Goal: Task Accomplishment & Management: Manage account settings

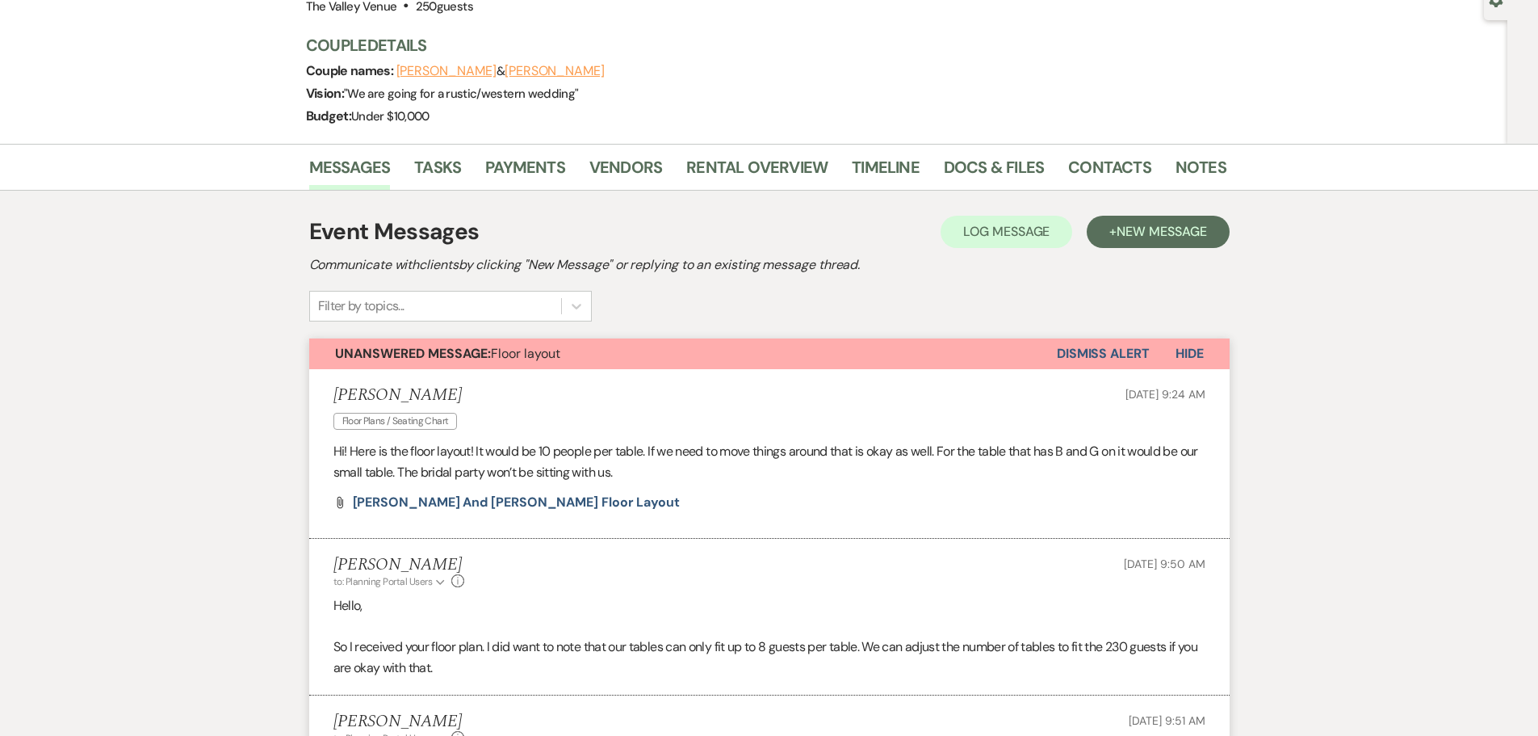
scroll to position [161, 0]
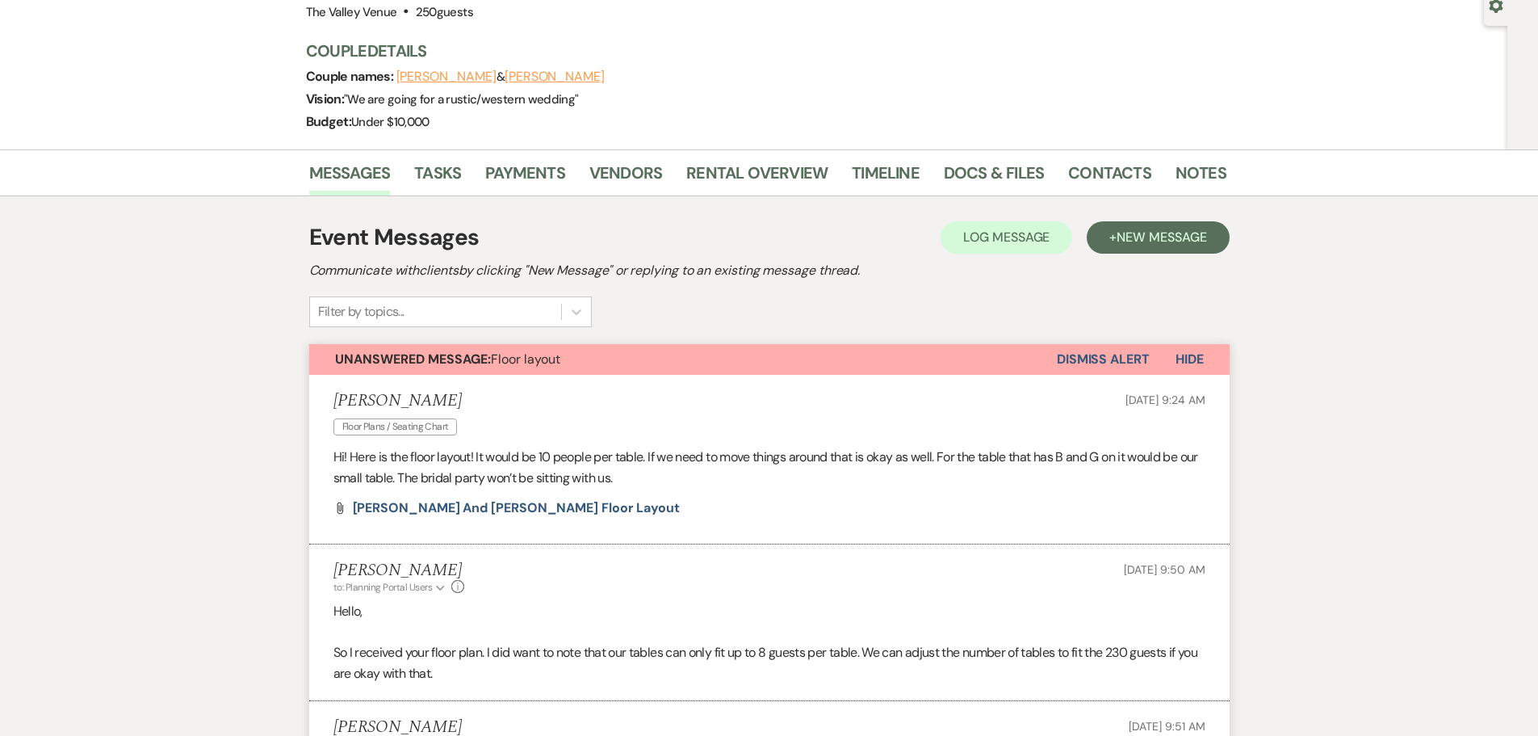
drag, startPoint x: 1113, startPoint y: 364, endPoint x: 1097, endPoint y: 362, distance: 15.5
click at [1113, 364] on button "Dismiss Alert" at bounding box center [1103, 359] width 93 height 31
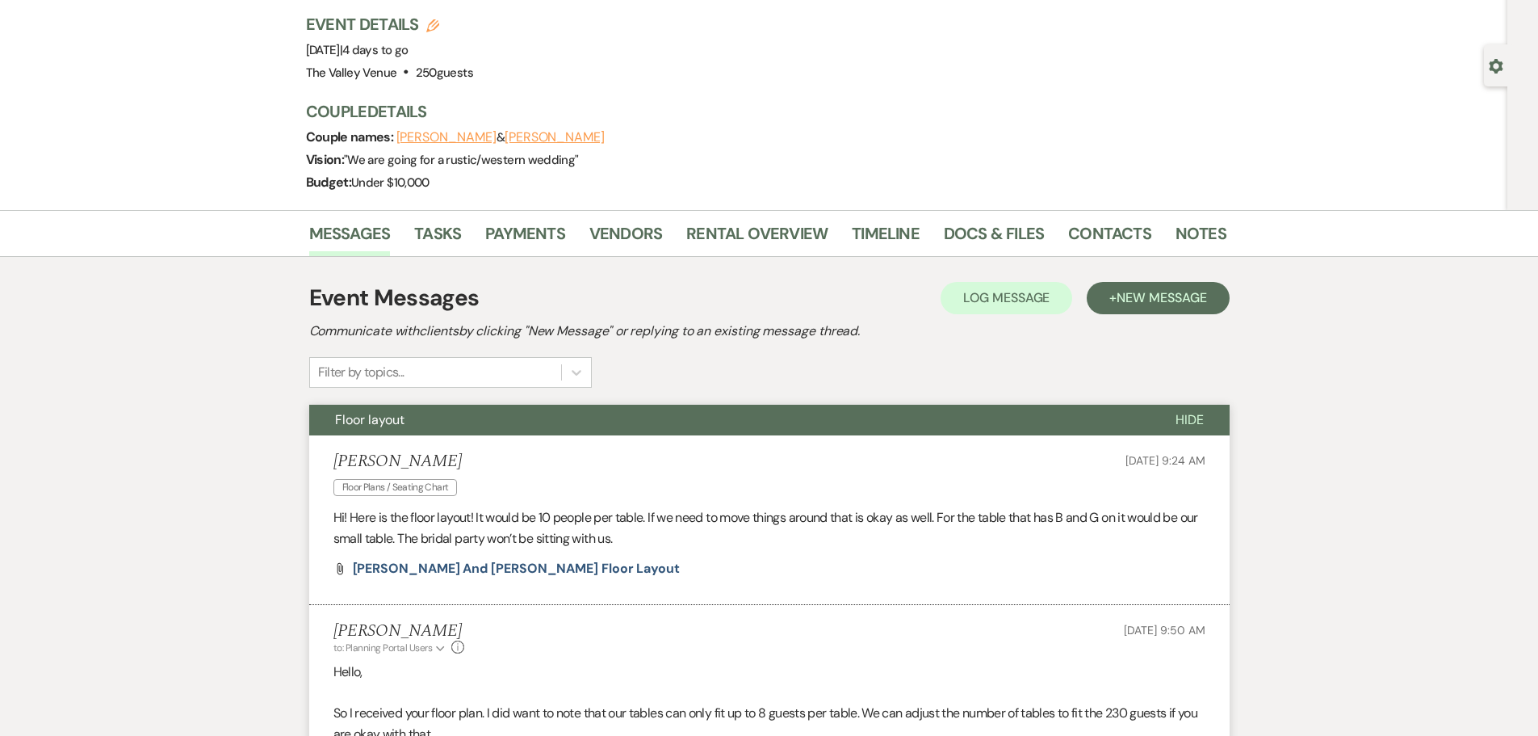
scroll to position [0, 0]
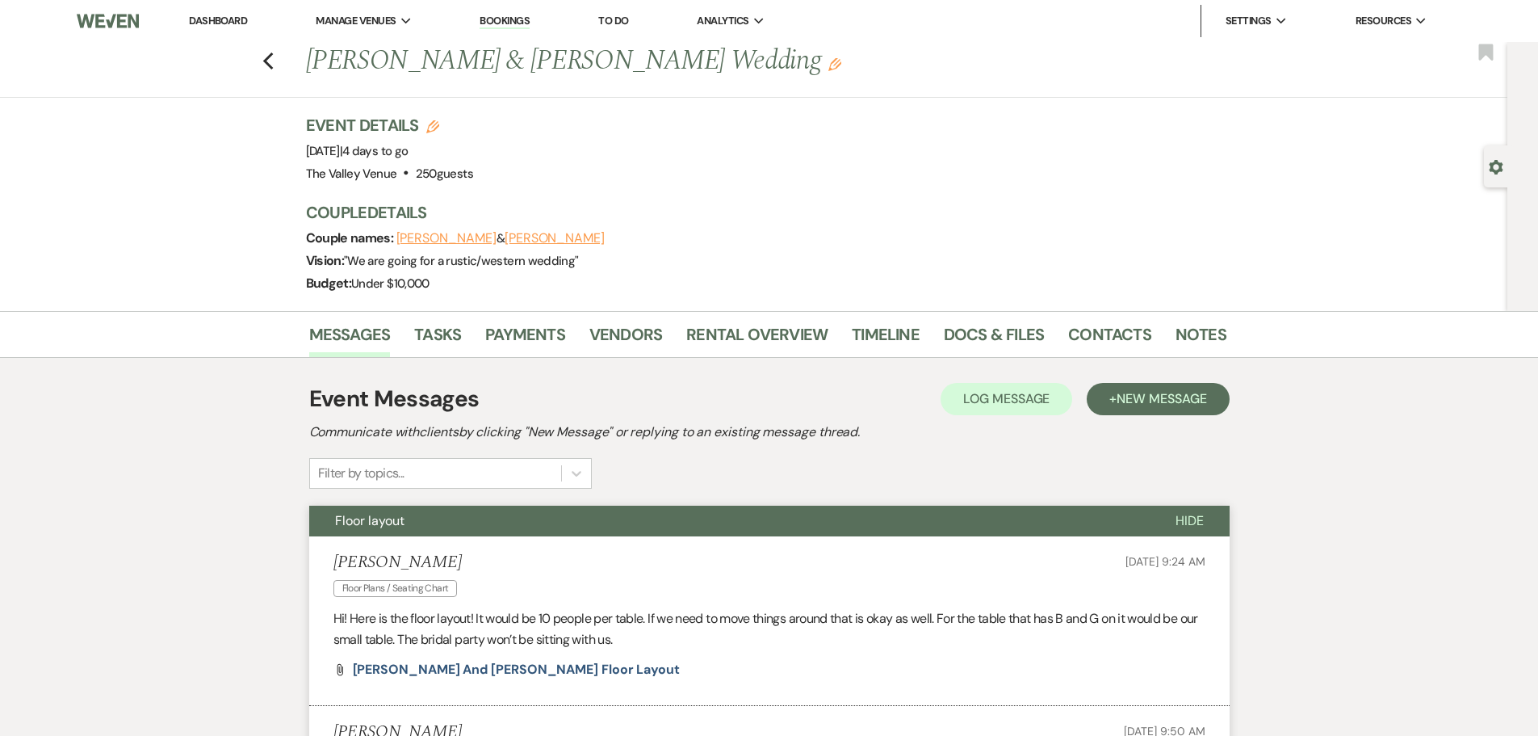
click at [203, 15] on link "Dashboard" at bounding box center [218, 21] width 58 height 14
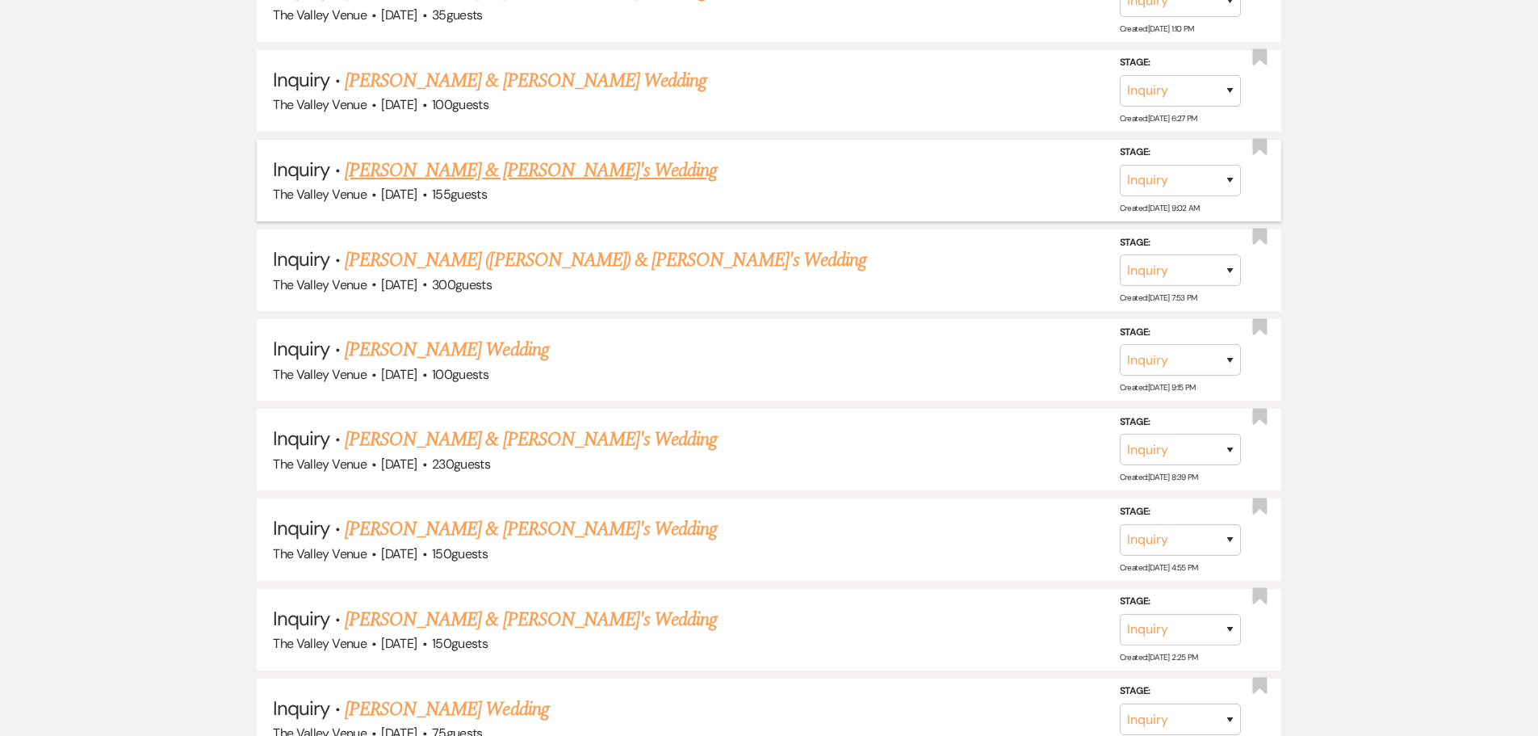
scroll to position [1696, 0]
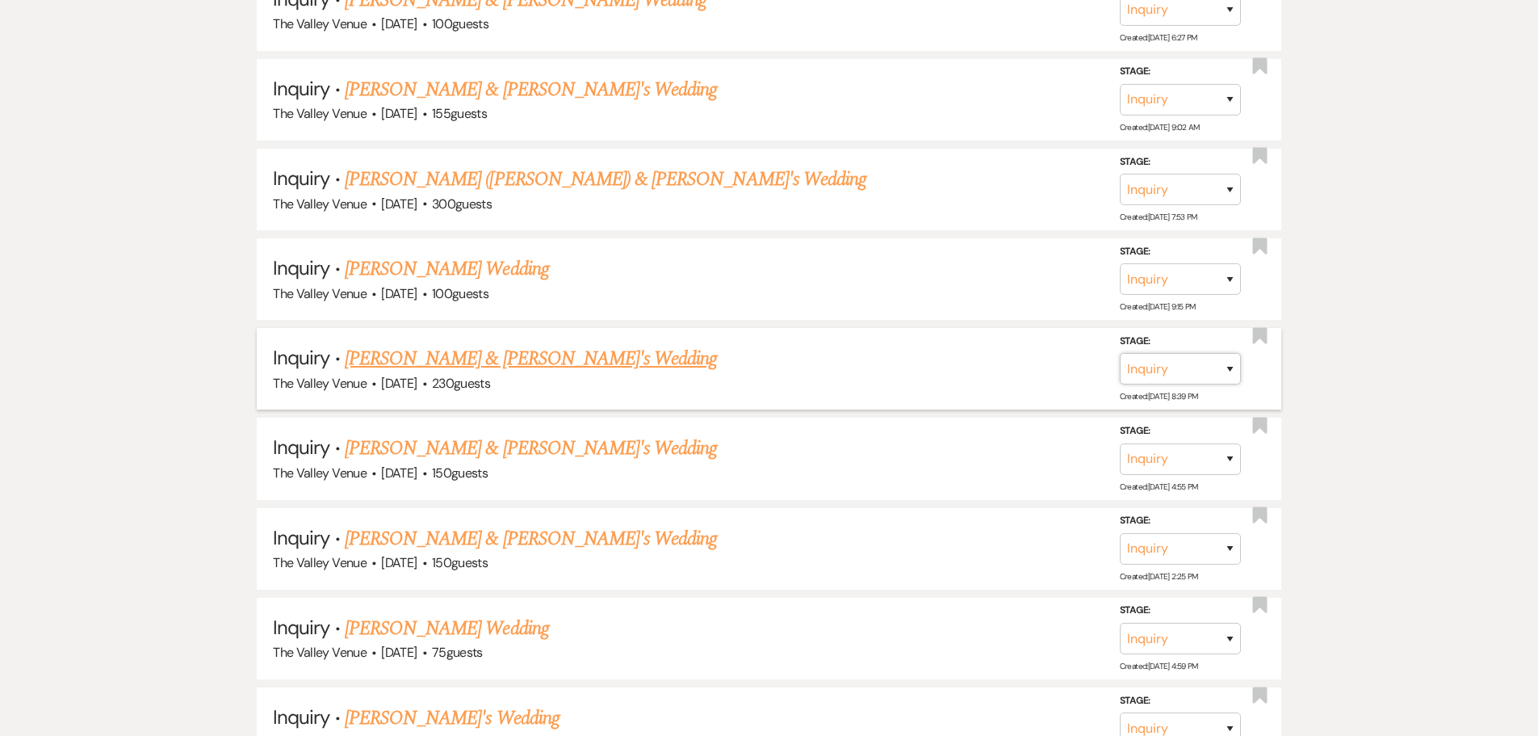
click at [1200, 363] on select "Inquiry Follow Up Tour Requested Tour Confirmed Toured Proposal Sent Booked Lost" at bounding box center [1180, 368] width 121 height 31
select select "7"
click at [1120, 353] on select "Inquiry Follow Up Tour Requested Tour Confirmed Toured Proposal Sent Booked Lost" at bounding box center [1180, 368] width 121 height 31
click at [1222, 369] on button "Save" at bounding box center [1208, 368] width 81 height 32
select select "1"
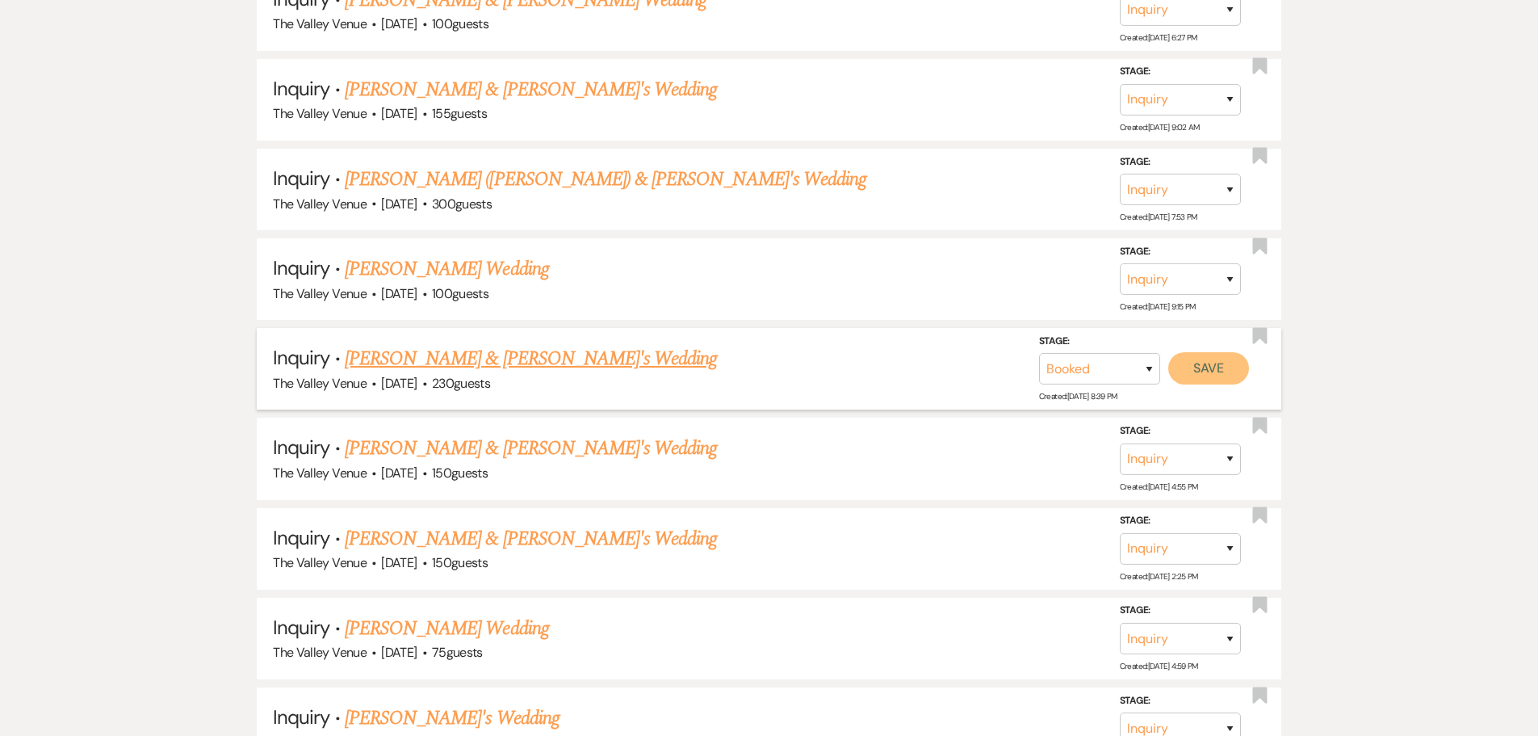
select select "661"
select select "false"
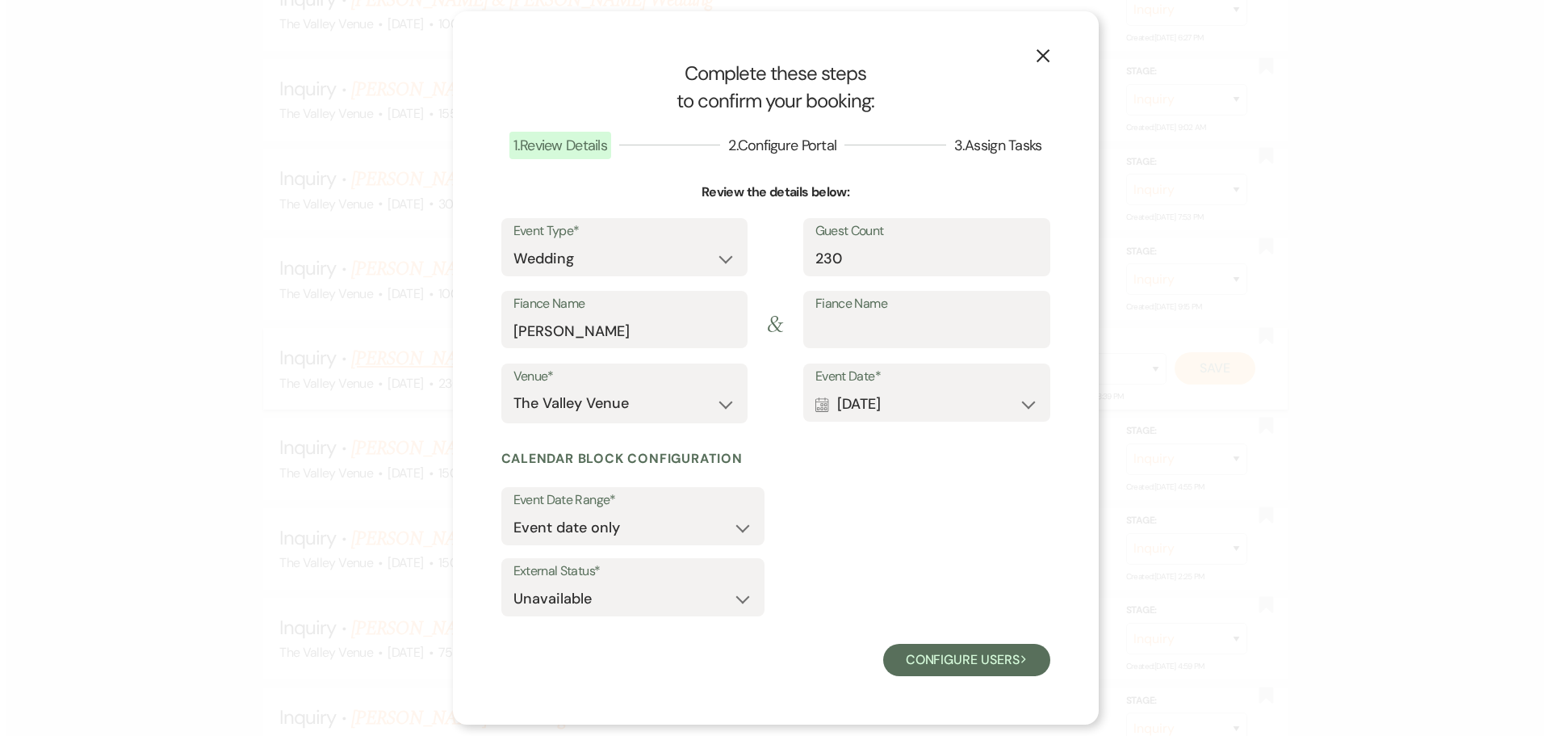
scroll to position [1713, 0]
click at [971, 656] on button "Configure users Next" at bounding box center [966, 660] width 167 height 32
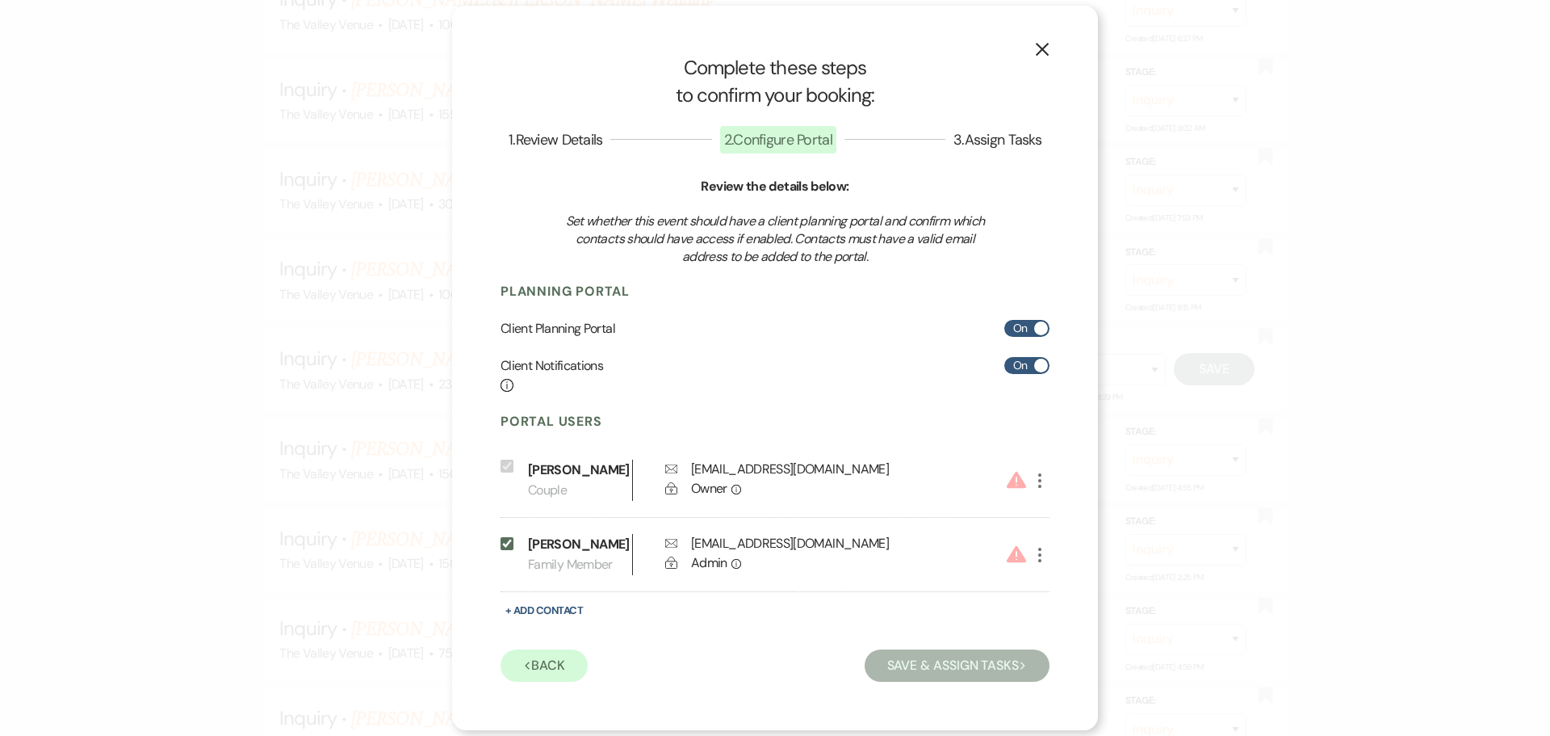
click at [962, 657] on button "Save & Assign Tasks Next" at bounding box center [957, 665] width 185 height 32
click at [1043, 480] on icon "More" at bounding box center [1039, 480] width 19 height 19
click at [1075, 522] on button "Pencil Edit" at bounding box center [1067, 512] width 75 height 27
select select "1"
select select "6"
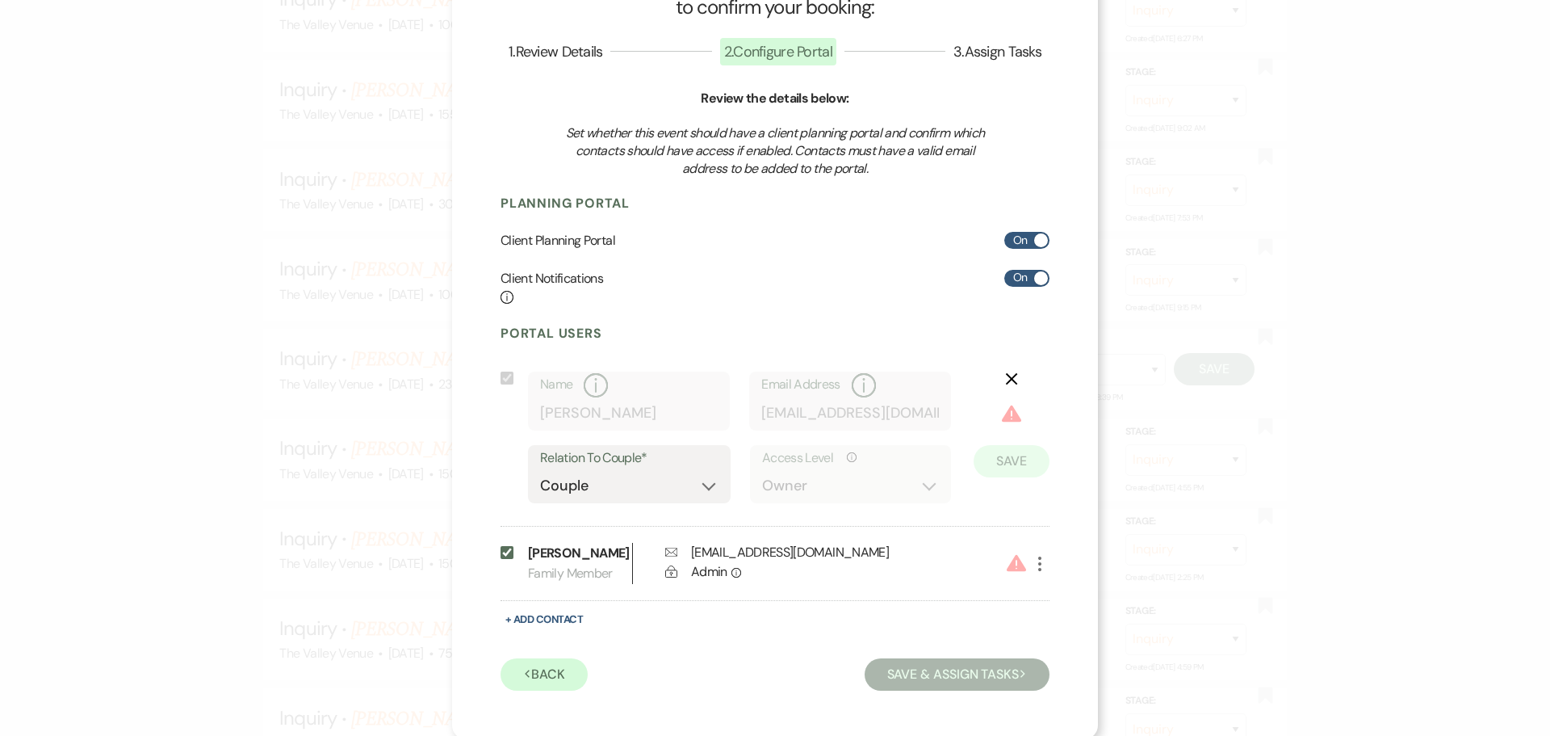
scroll to position [86, 0]
click at [1033, 568] on icon "More" at bounding box center [1039, 560] width 19 height 19
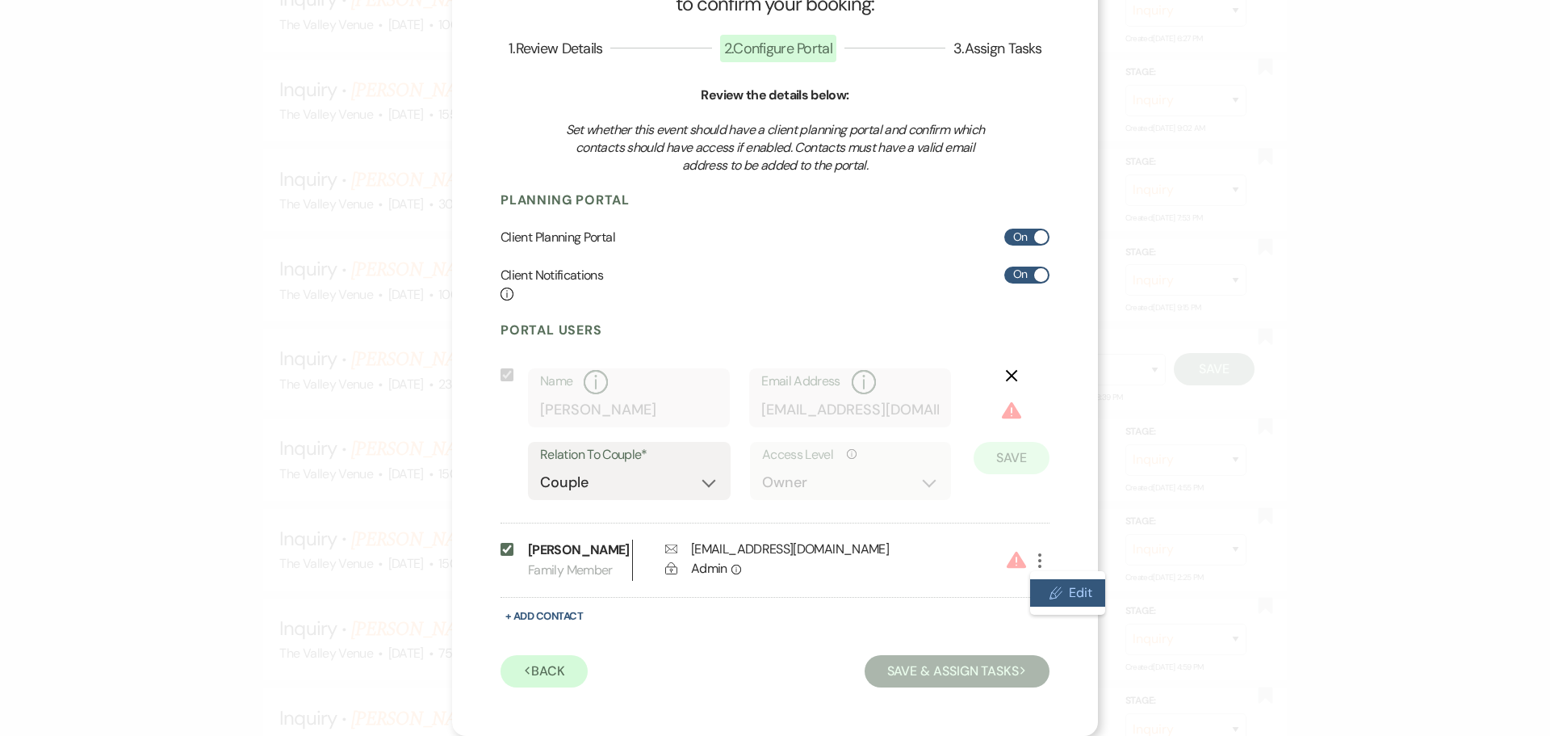
click at [1067, 591] on button "Pencil Edit" at bounding box center [1067, 592] width 75 height 27
select select "4"
select select "7"
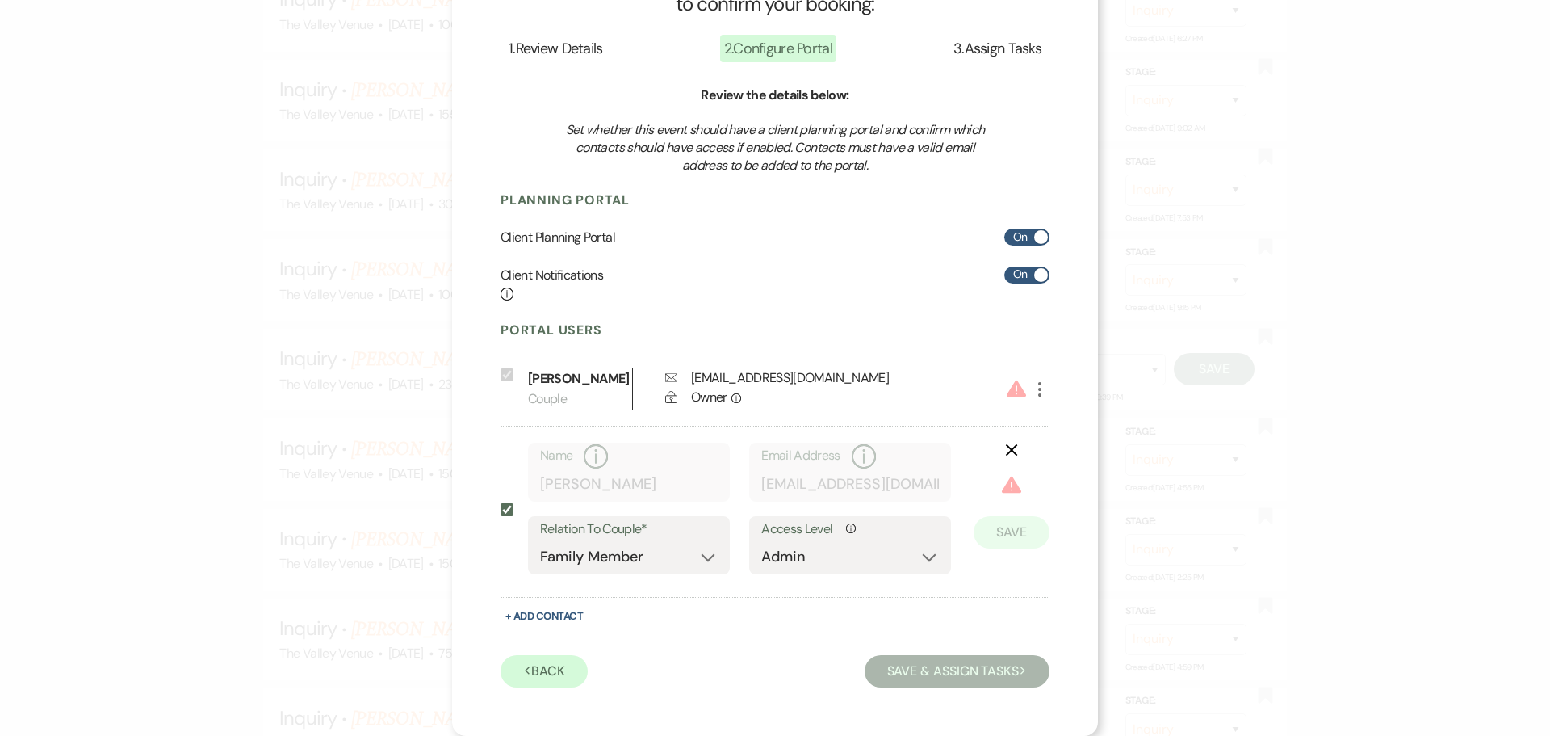
scroll to position [0, 0]
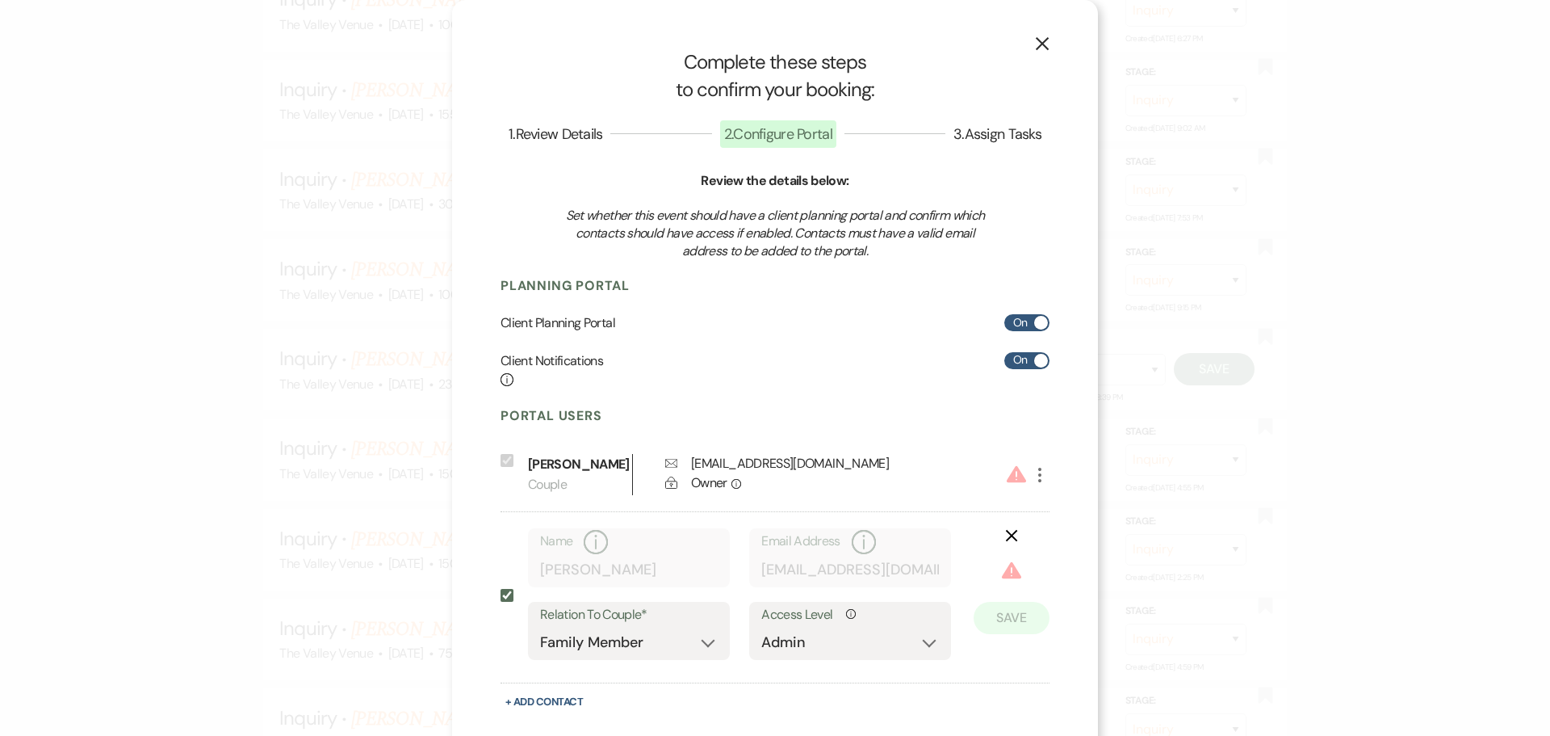
click at [719, 459] on div "[EMAIL_ADDRESS][DOMAIN_NAME]" at bounding box center [790, 463] width 198 height 19
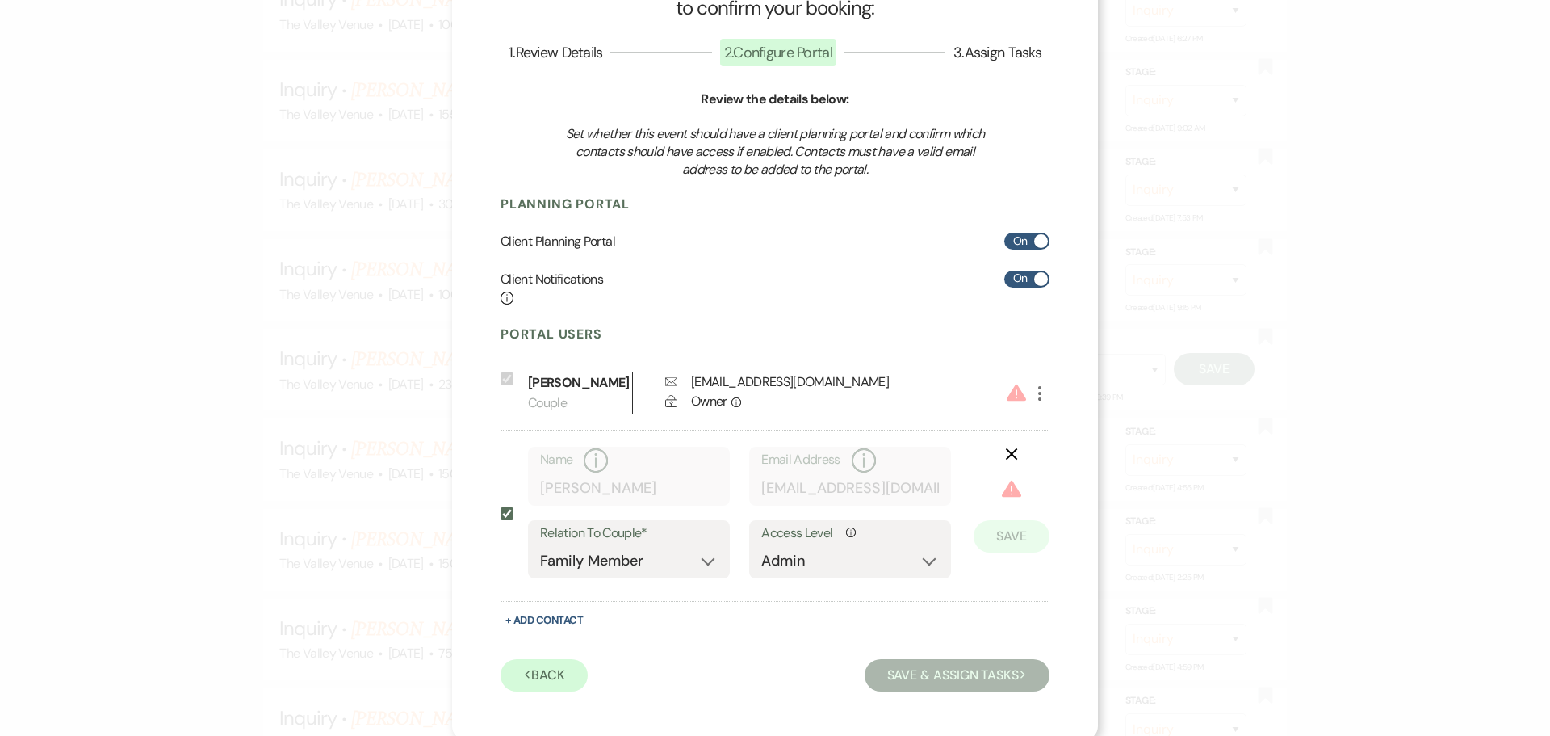
scroll to position [86, 0]
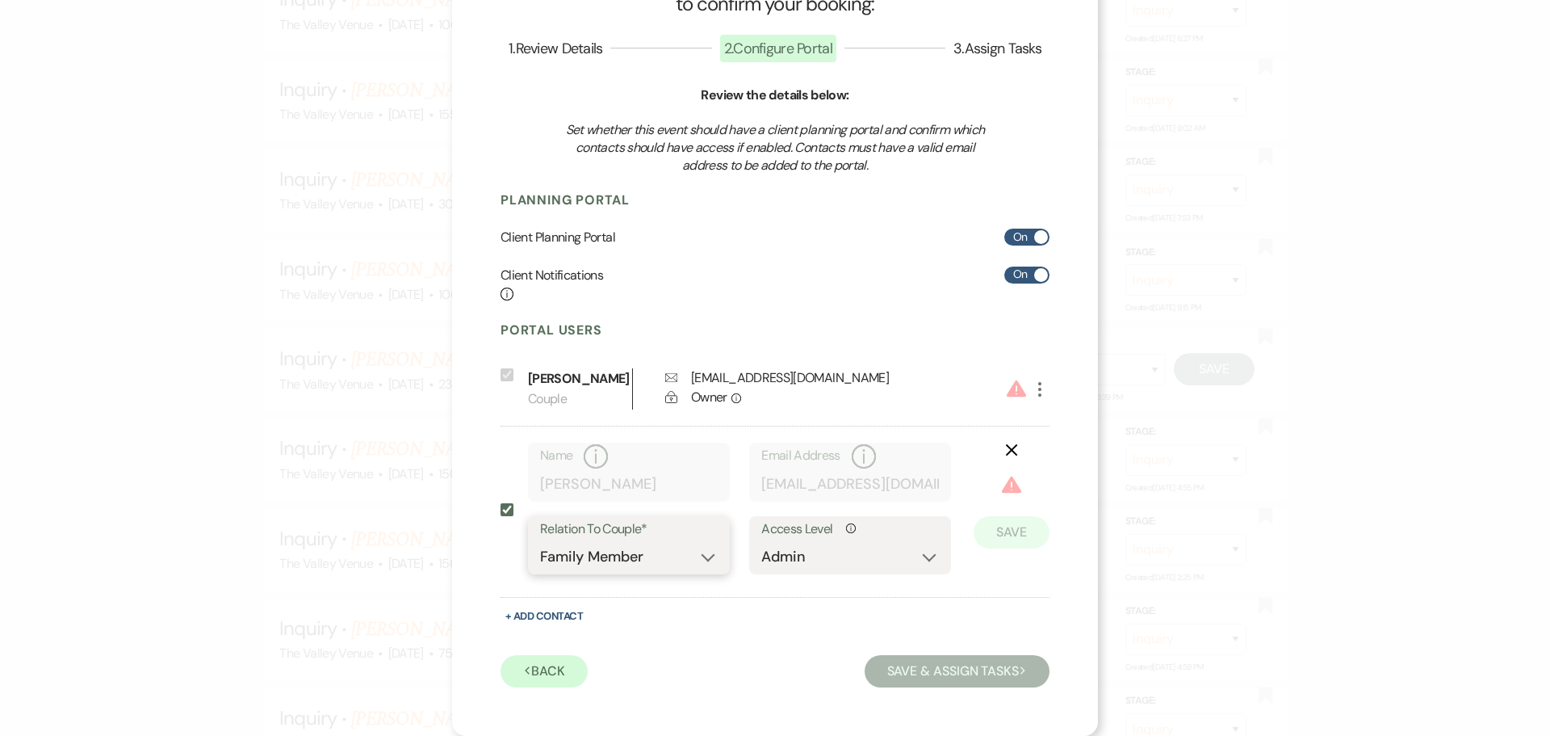
click at [669, 550] on select "Couple Planner Parent of Couple Family Member Friend Other" at bounding box center [629, 556] width 178 height 31
click at [690, 564] on select "Couple Planner Parent of Couple Family Member Friend Other" at bounding box center [629, 556] width 178 height 31
select select "1"
click at [540, 541] on select "Couple Planner Parent of Couple Family Member Friend Other" at bounding box center [629, 556] width 178 height 31
click at [1009, 535] on button "Save" at bounding box center [1012, 532] width 76 height 32
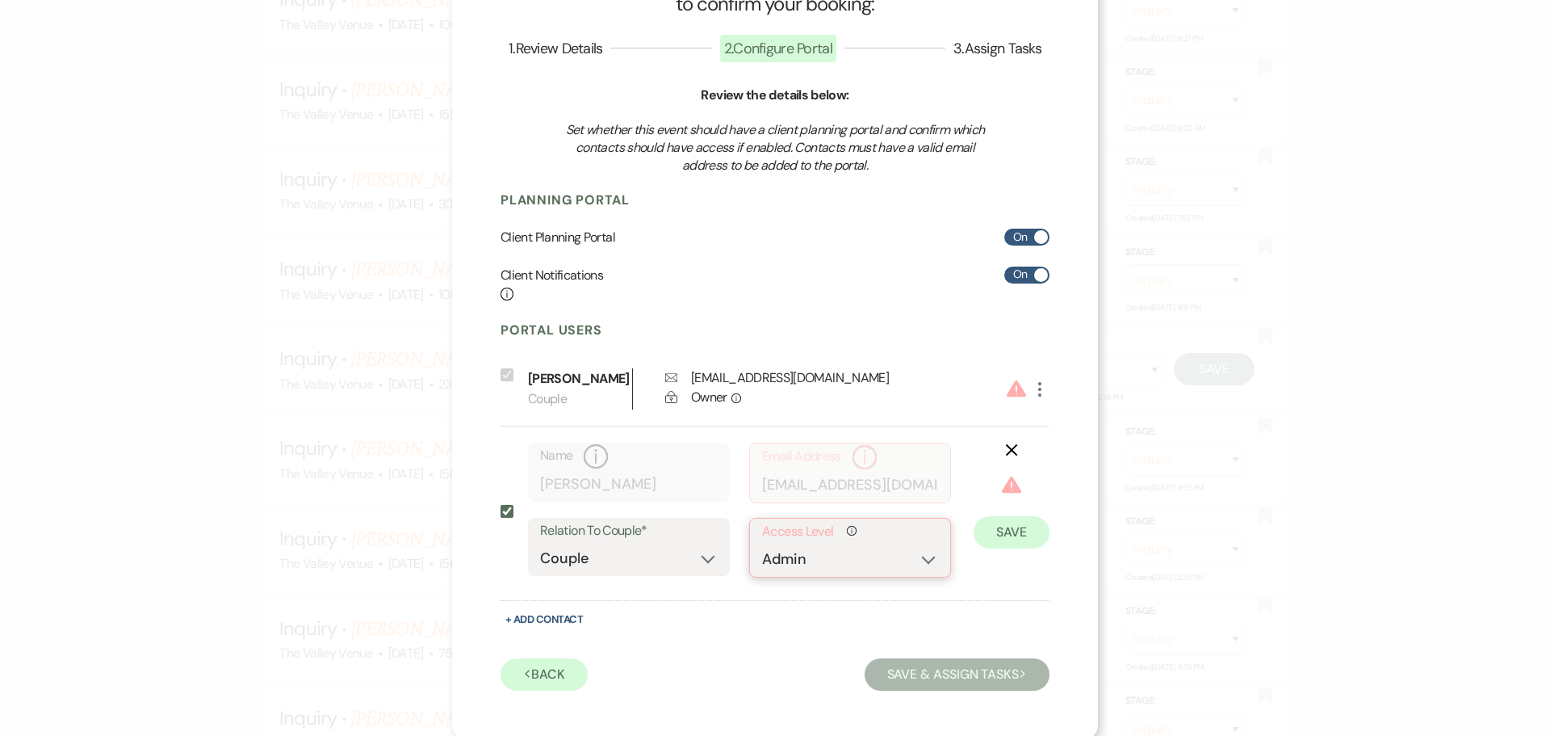
click at [903, 555] on select "No Access Owner Admin Supporter Financier" at bounding box center [850, 558] width 176 height 31
select select "6"
click at [762, 543] on select "No Access Owner Admin Supporter Financier" at bounding box center [850, 558] width 176 height 31
click at [1010, 555] on div "X Save" at bounding box center [1000, 515] width 99 height 146
click at [1016, 493] on button "Save" at bounding box center [1012, 508] width 76 height 32
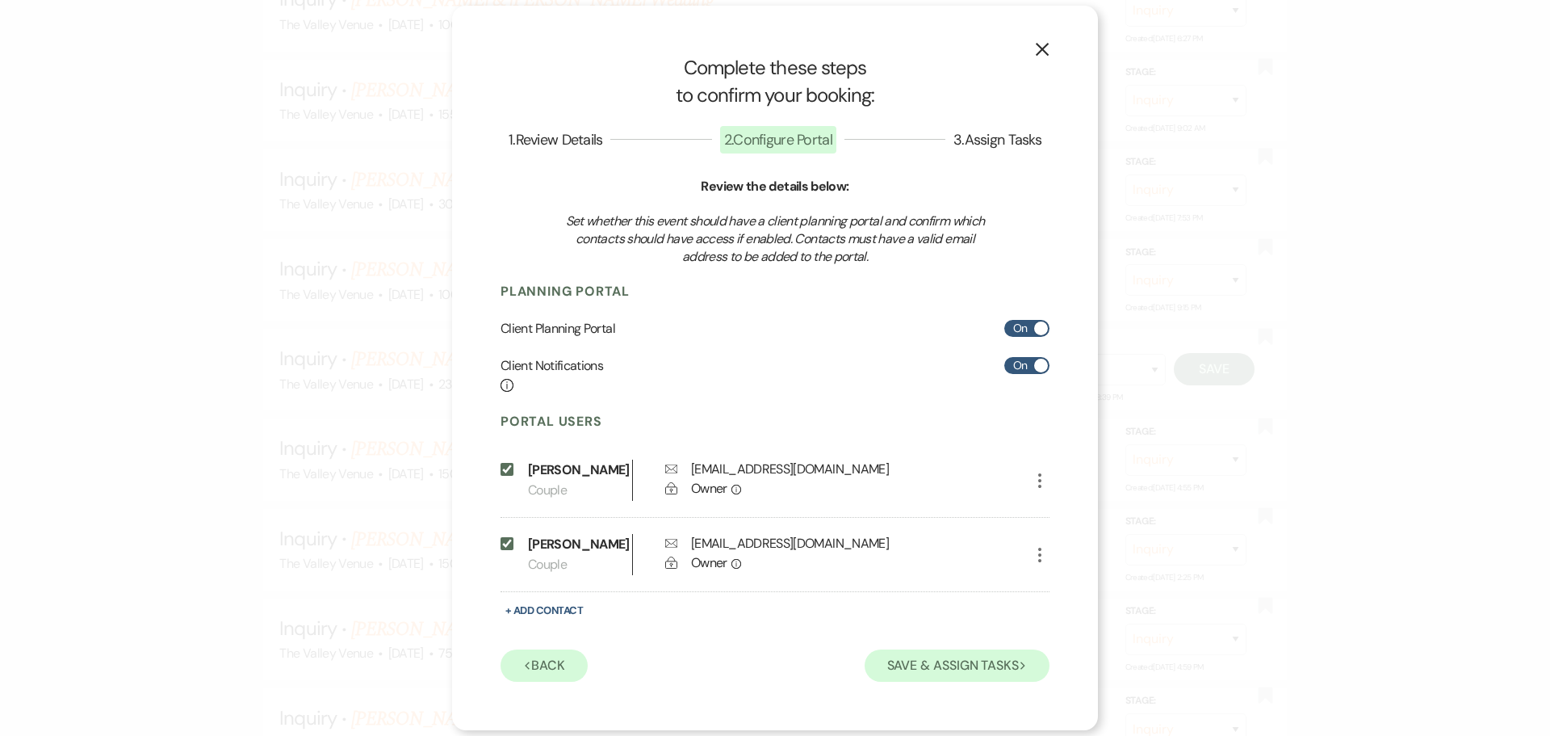
scroll to position [0, 0]
click at [975, 665] on button "Save & Assign Tasks Next" at bounding box center [957, 665] width 185 height 32
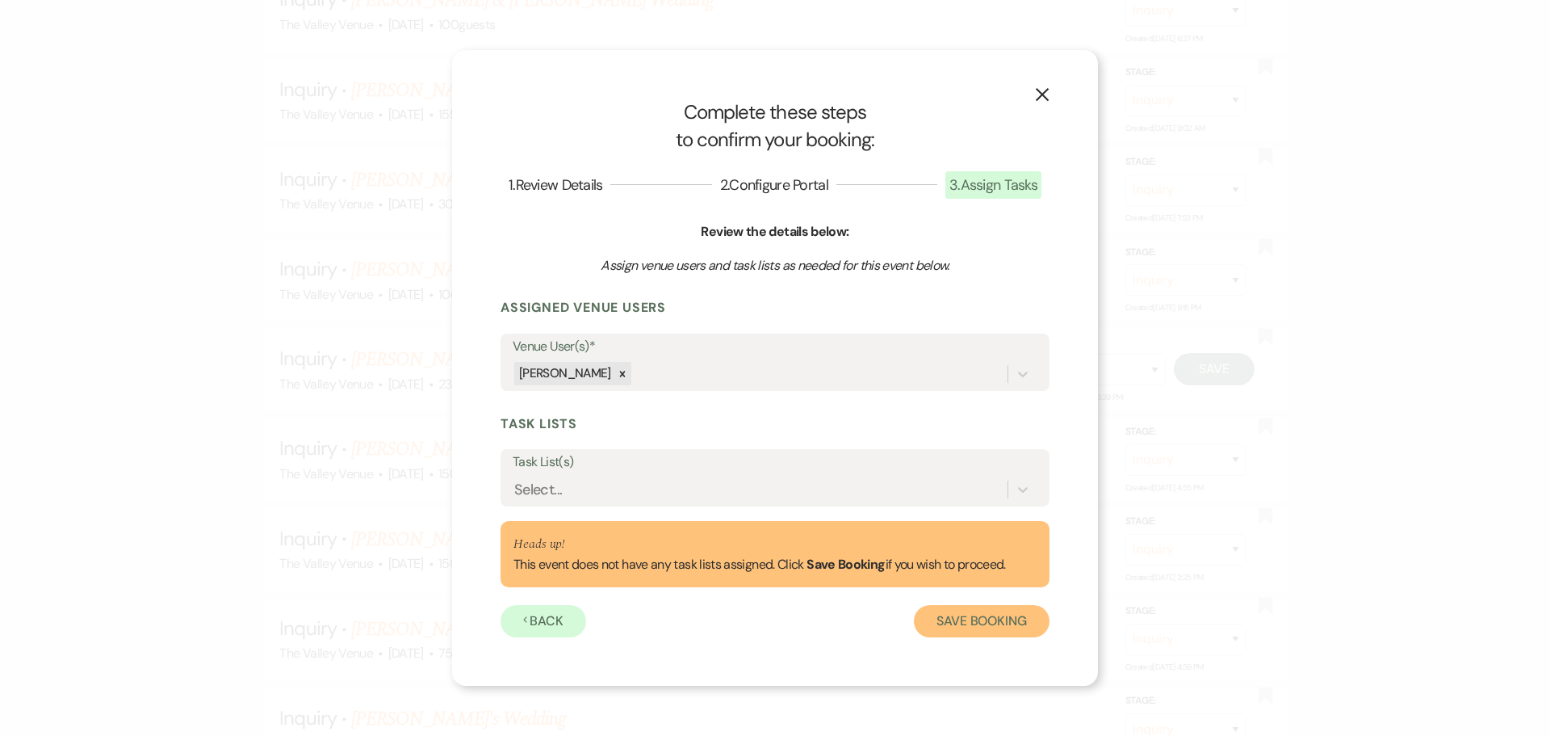
click at [1001, 616] on button "Save Booking" at bounding box center [982, 621] width 136 height 32
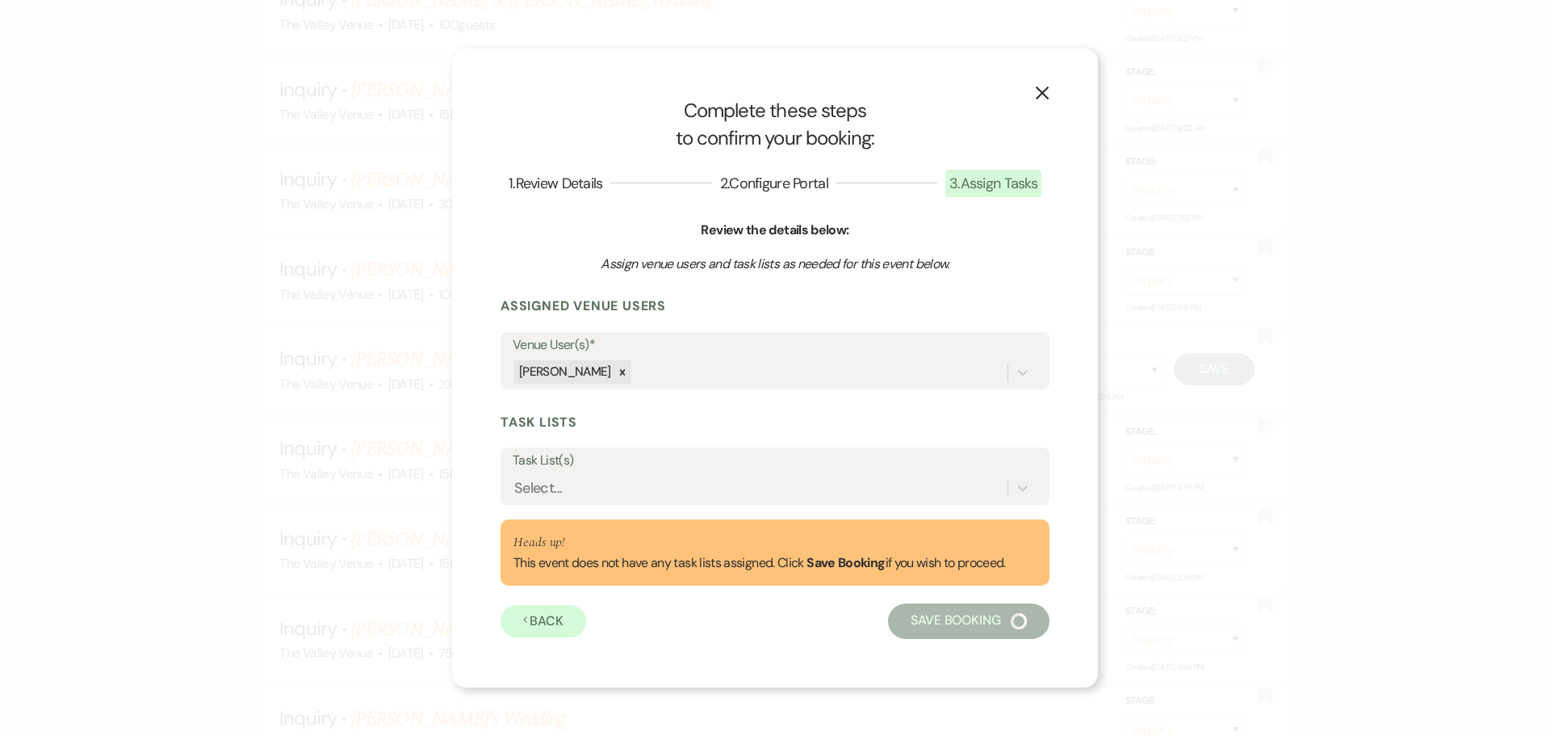
select select "14"
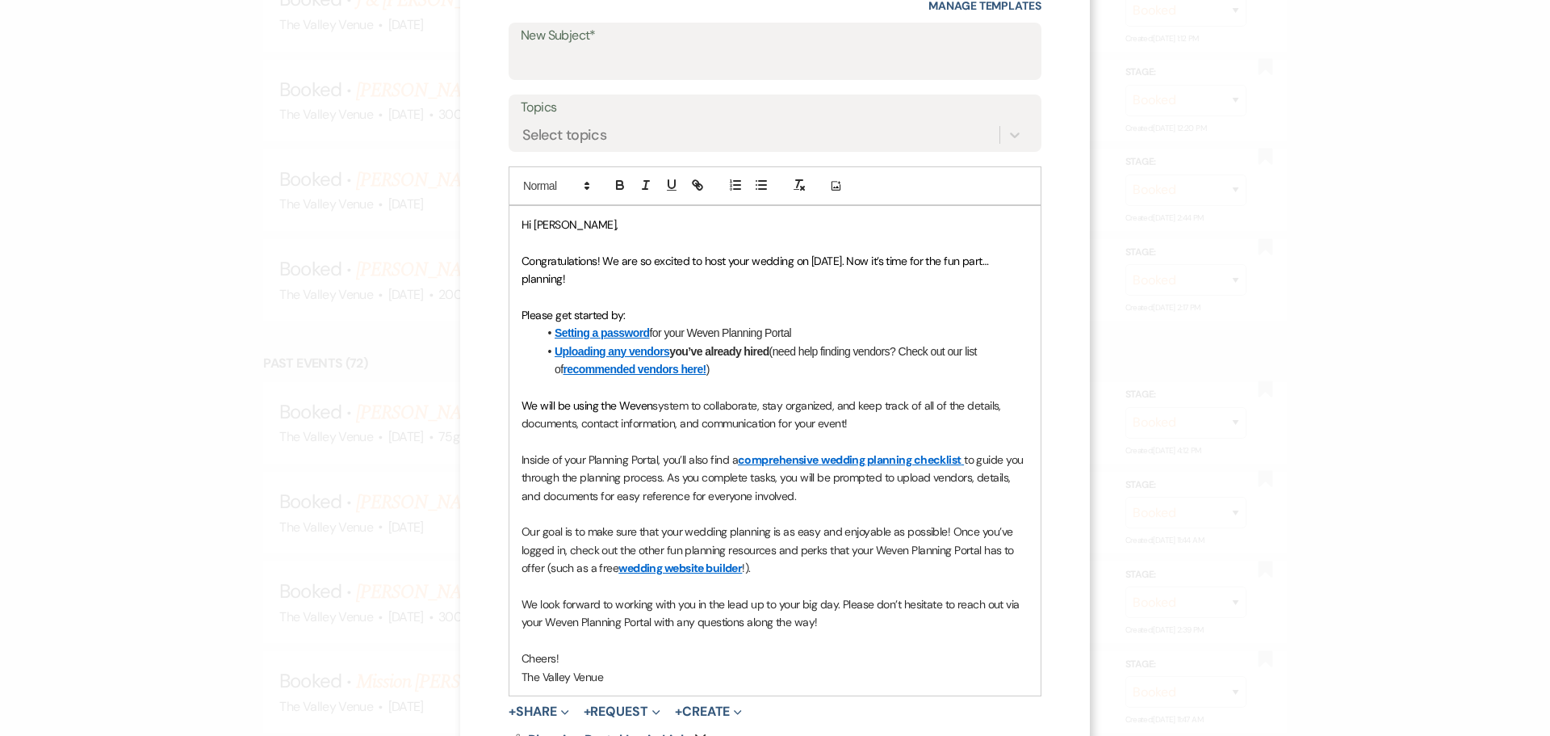
scroll to position [151, 0]
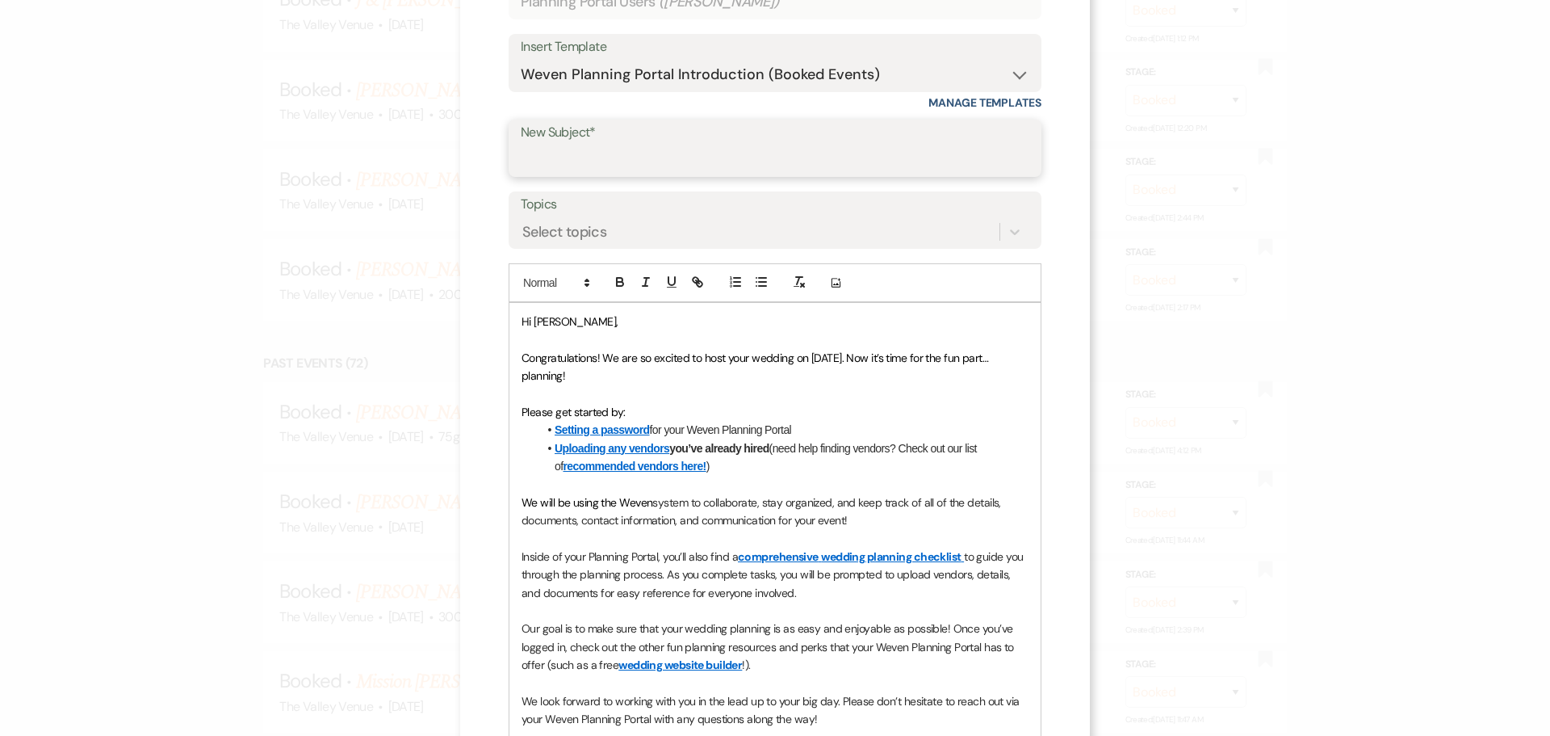
click at [632, 154] on input "New Subject*" at bounding box center [775, 159] width 509 height 31
type input "Booking your event!"
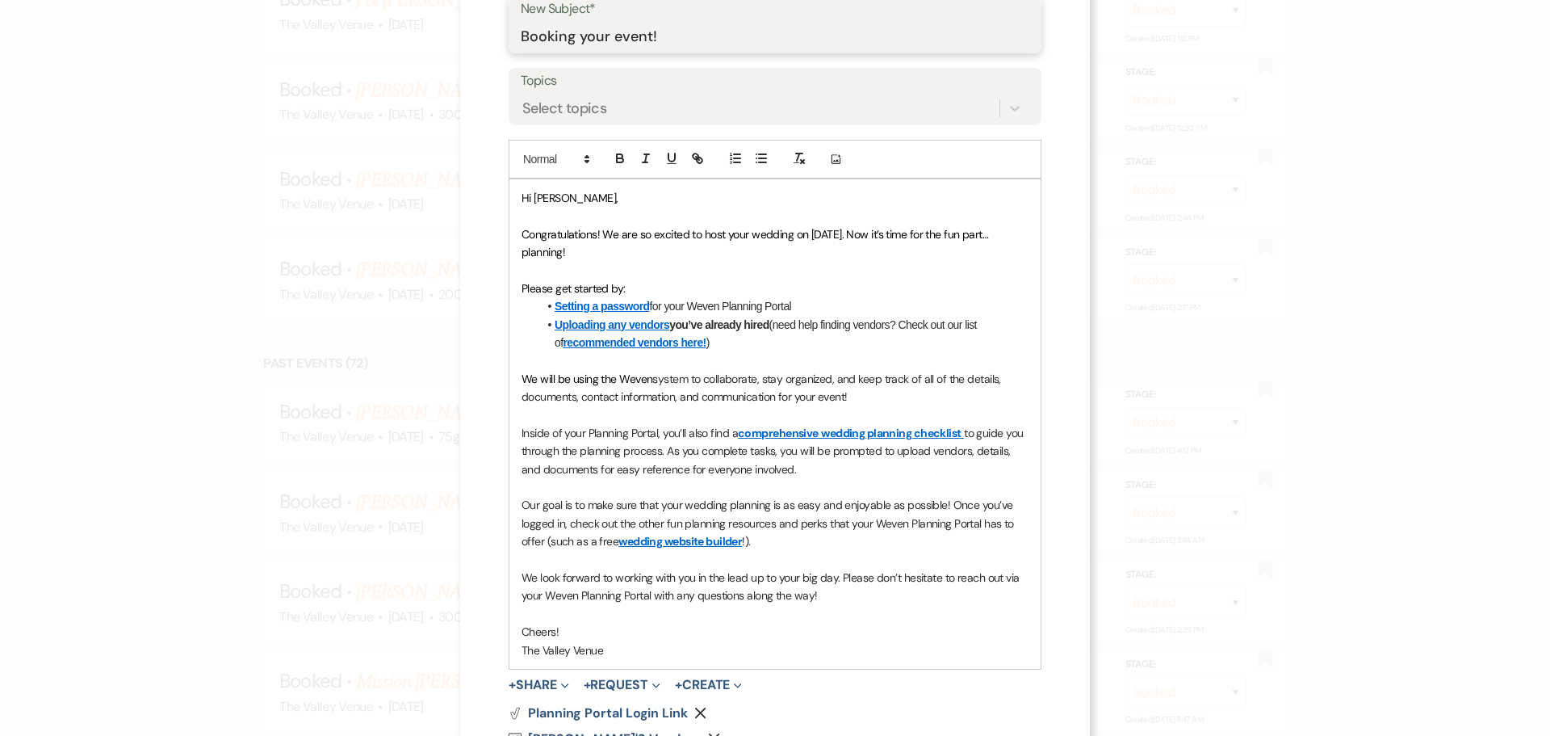
scroll to position [393, 0]
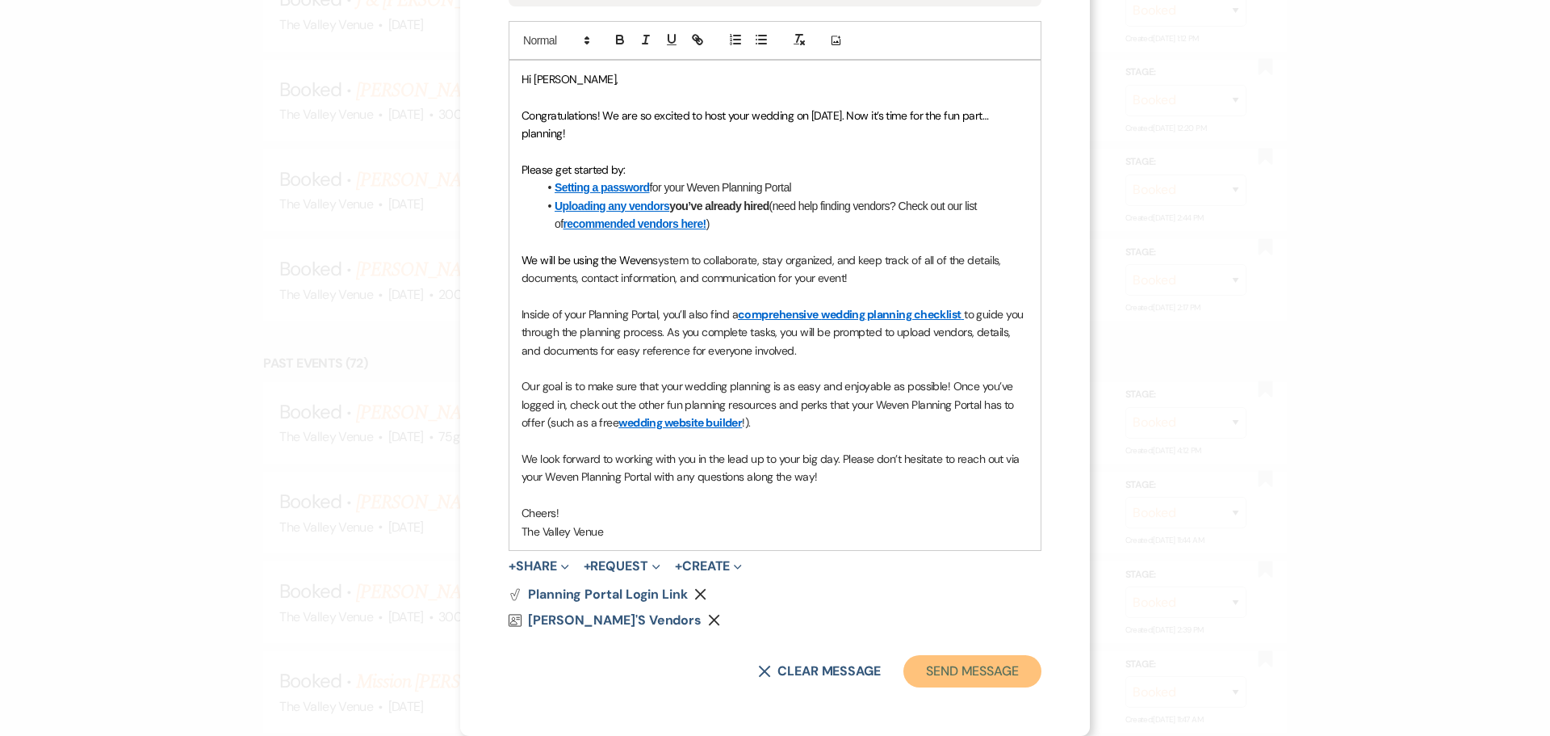
click at [984, 682] on button "Send Message" at bounding box center [972, 671] width 138 height 32
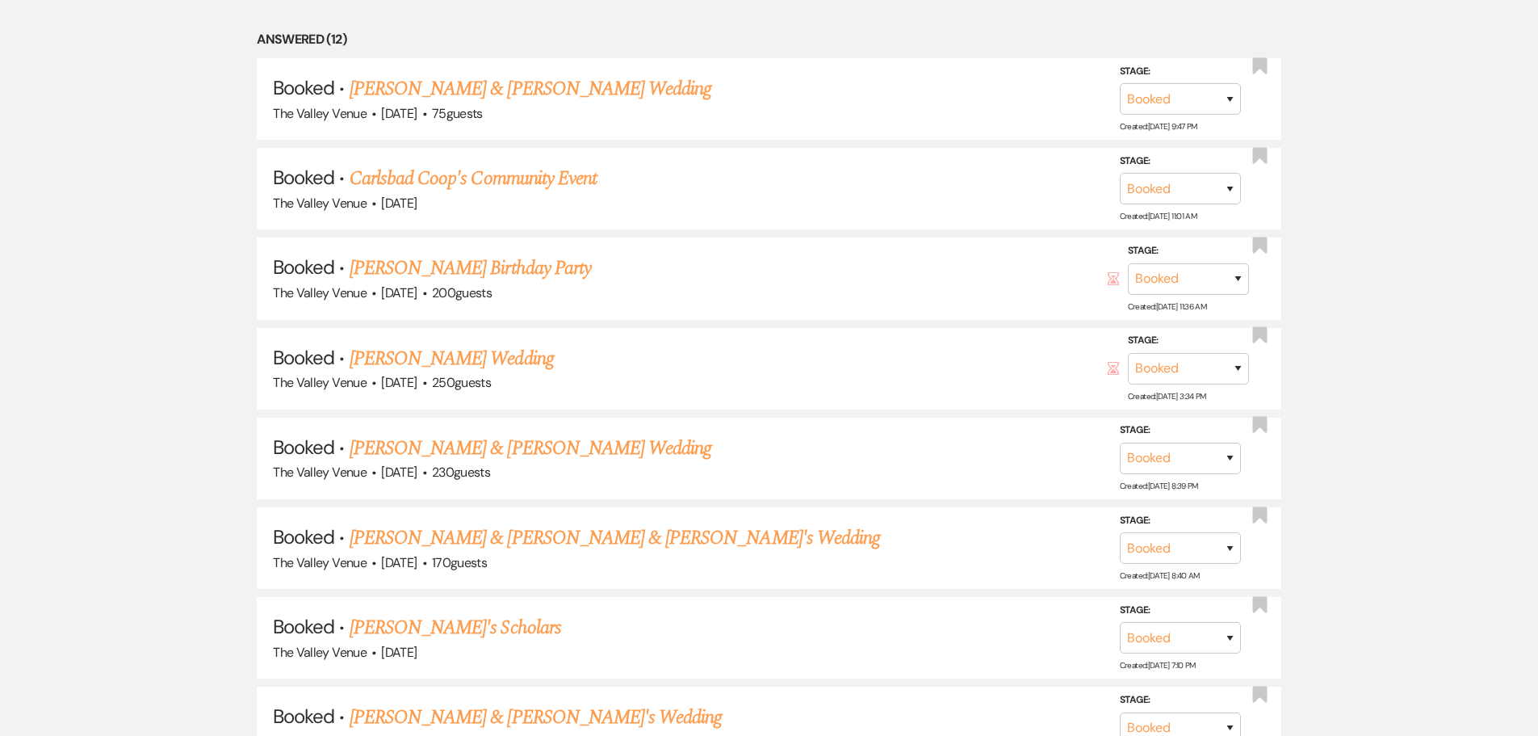
scroll to position [969, 0]
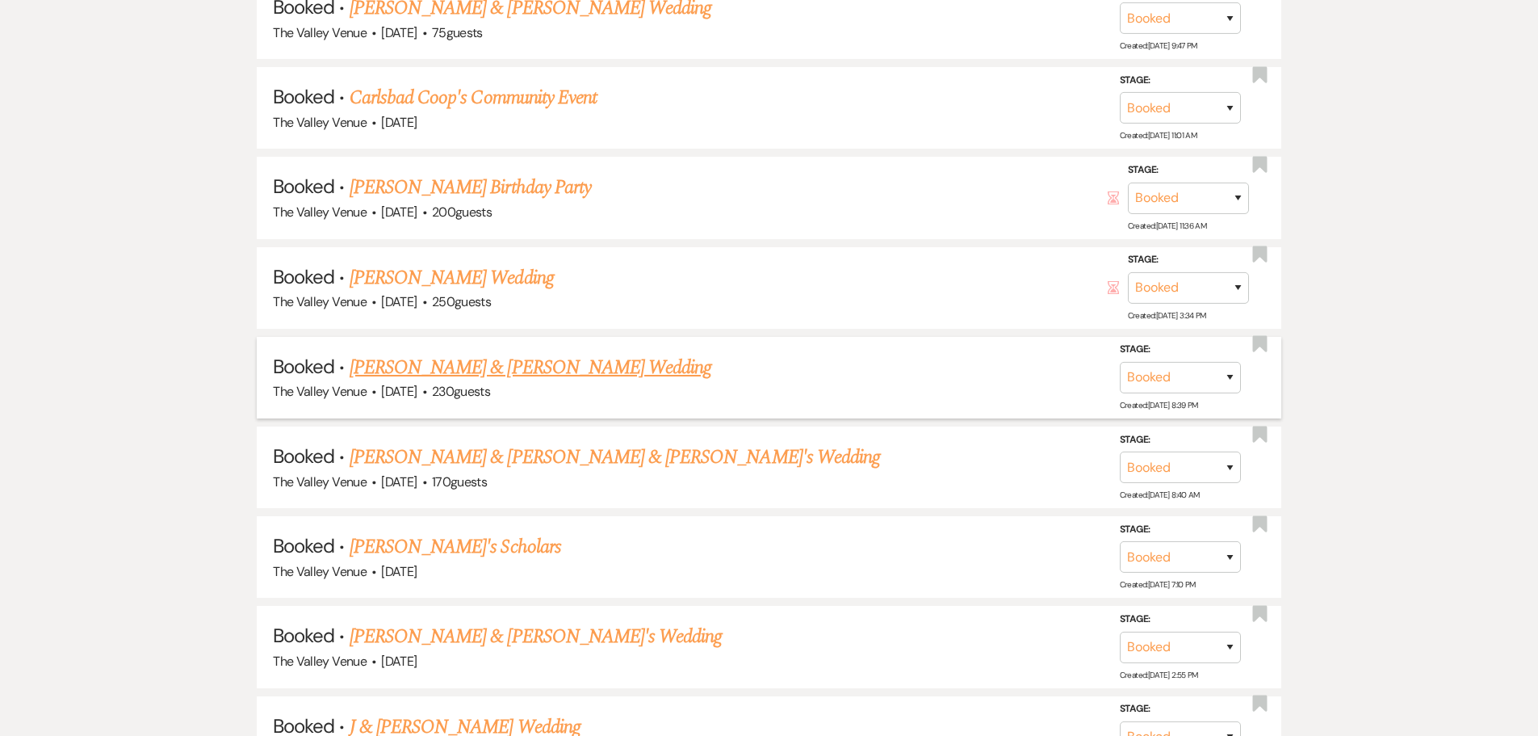
drag, startPoint x: 656, startPoint y: 373, endPoint x: 603, endPoint y: 368, distance: 53.5
click at [603, 368] on link "[PERSON_NAME] & [PERSON_NAME] Wedding" at bounding box center [531, 367] width 362 height 29
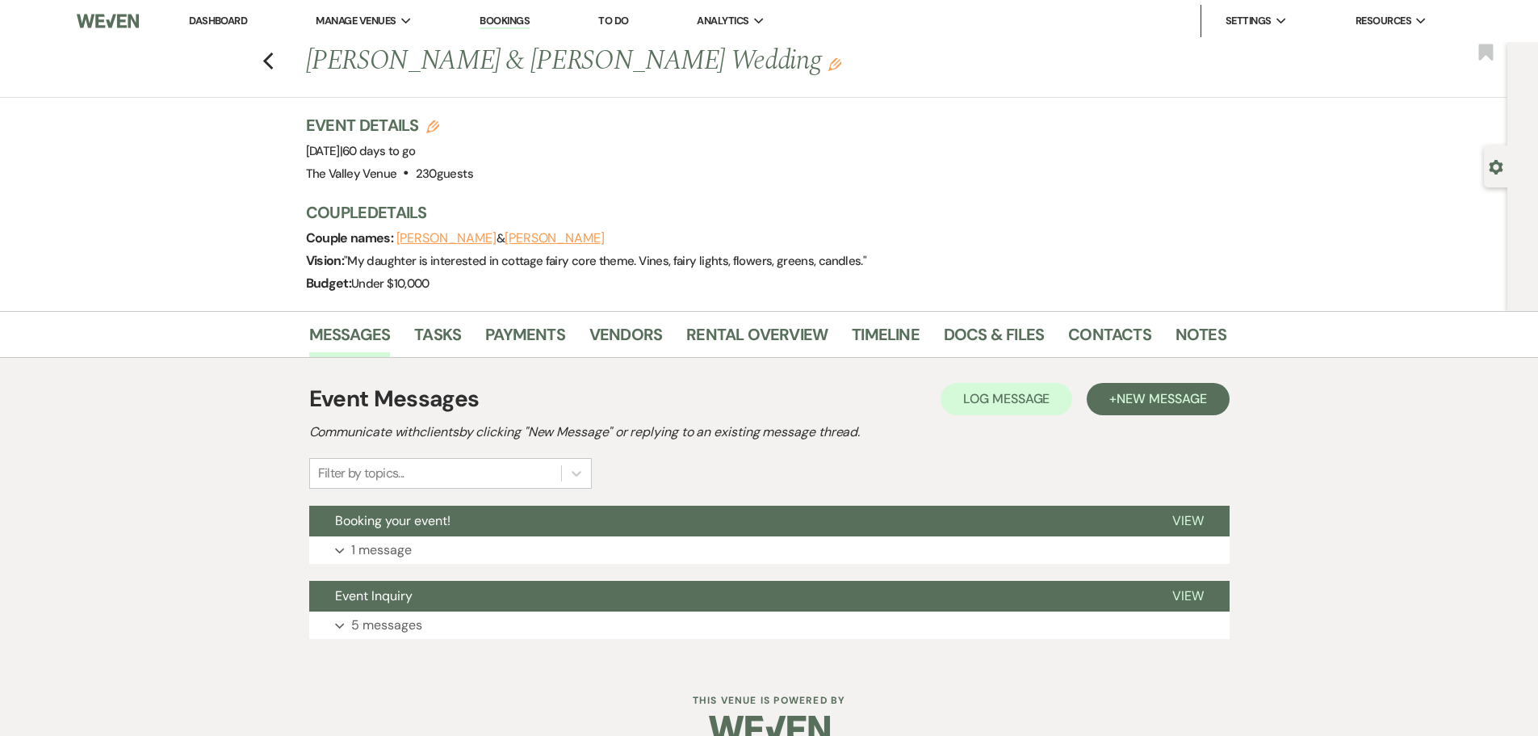
click at [828, 69] on icon "Edit" at bounding box center [834, 64] width 13 height 13
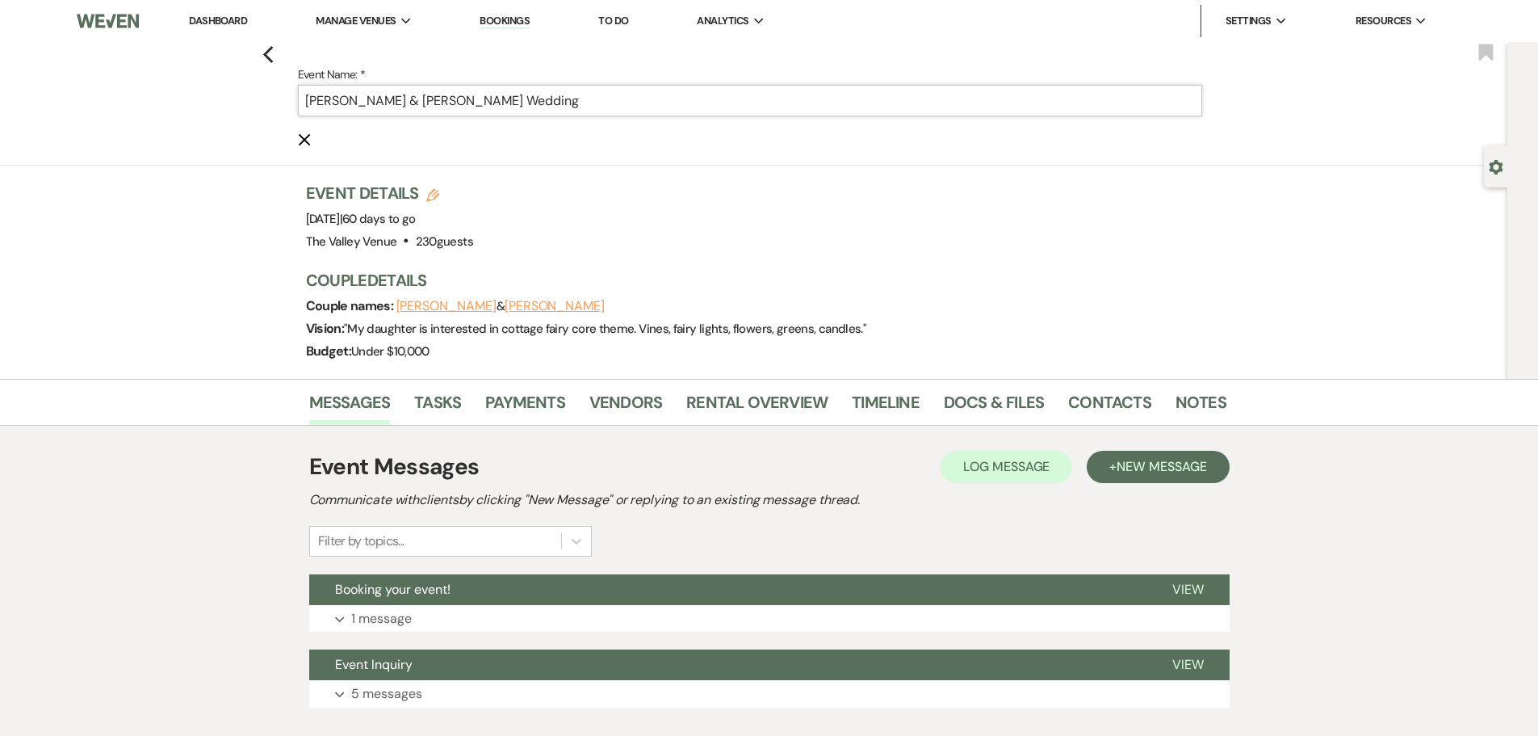
drag, startPoint x: 610, startPoint y: 89, endPoint x: 413, endPoint y: 100, distance: 196.5
click at [413, 100] on input "[PERSON_NAME] & [PERSON_NAME] Wedding" at bounding box center [750, 100] width 904 height 31
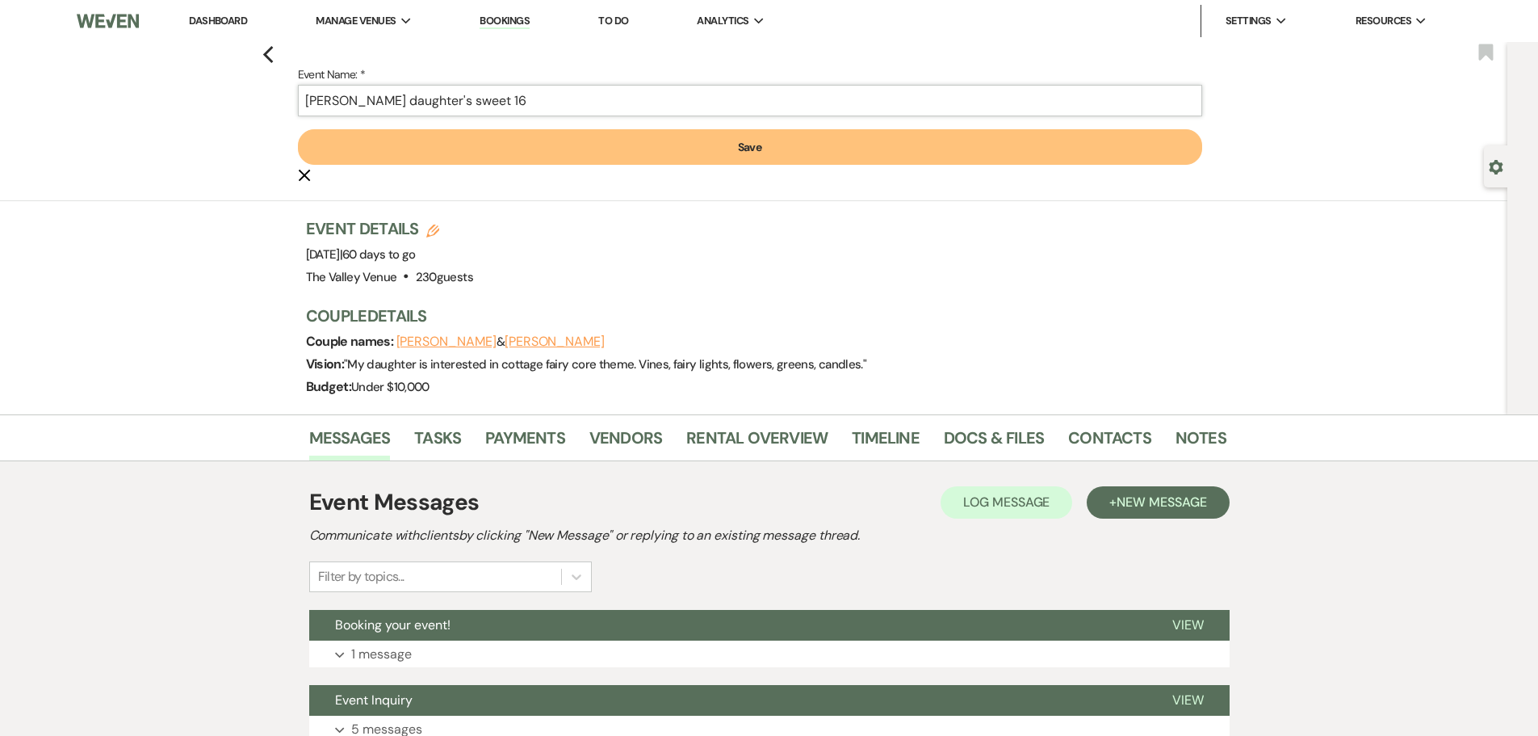
type input "[PERSON_NAME] daughter's sweet 16"
click at [1348, 224] on div "Previous Event Name: * [PERSON_NAME] daughter's sweet 16 Save Cancel Edit Bookm…" at bounding box center [753, 228] width 1507 height 372
click at [864, 151] on button "Save" at bounding box center [750, 147] width 904 height 36
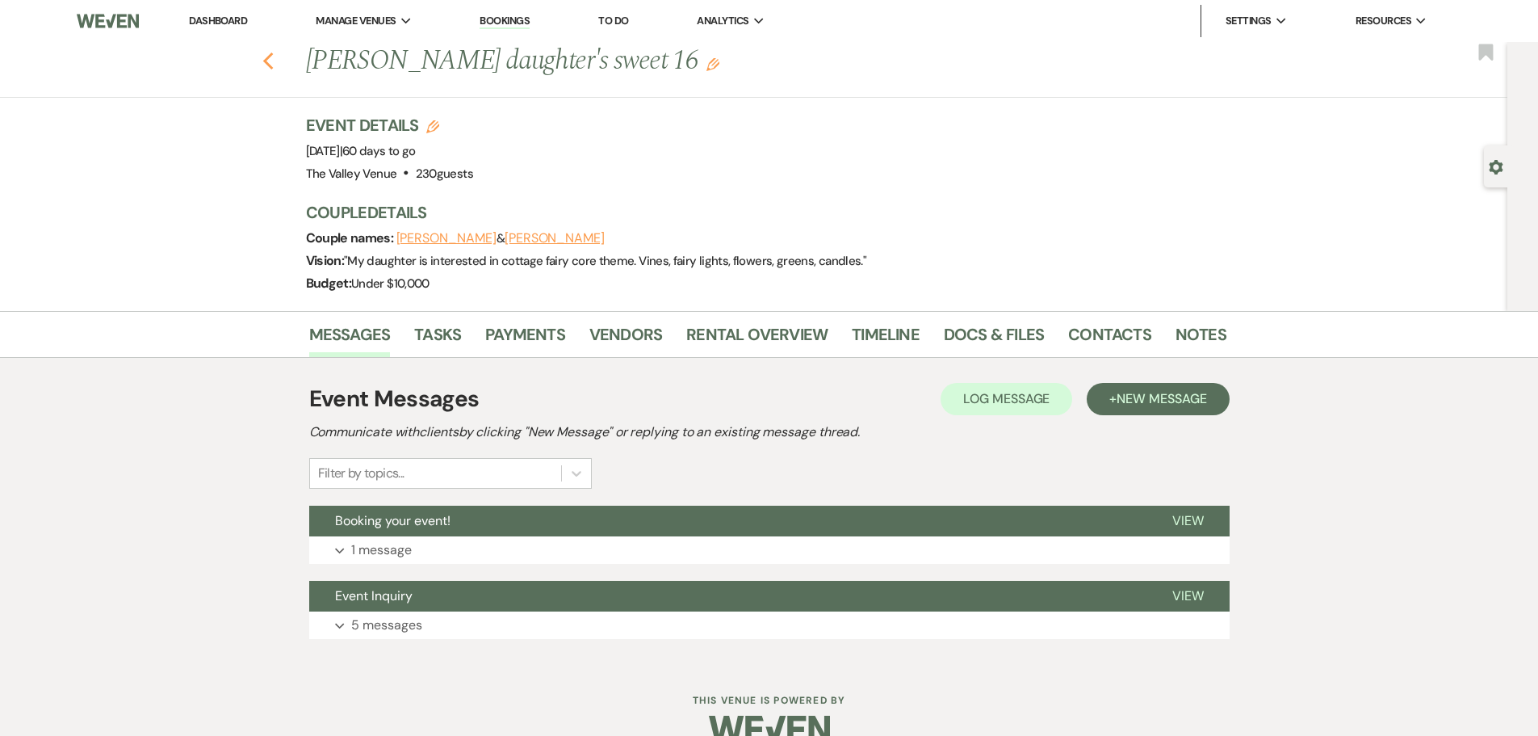
click at [273, 58] on use "button" at bounding box center [267, 61] width 10 height 18
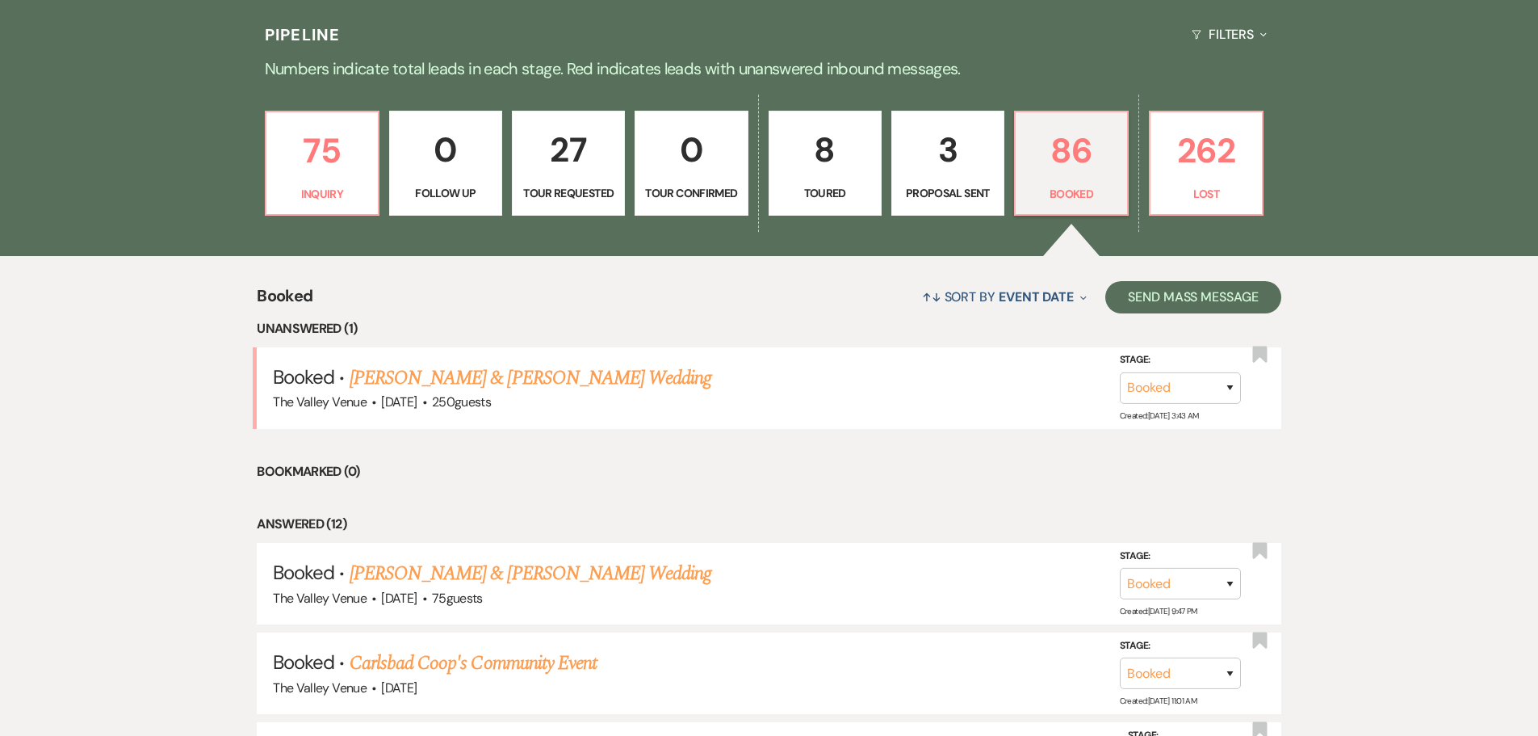
scroll to position [161, 0]
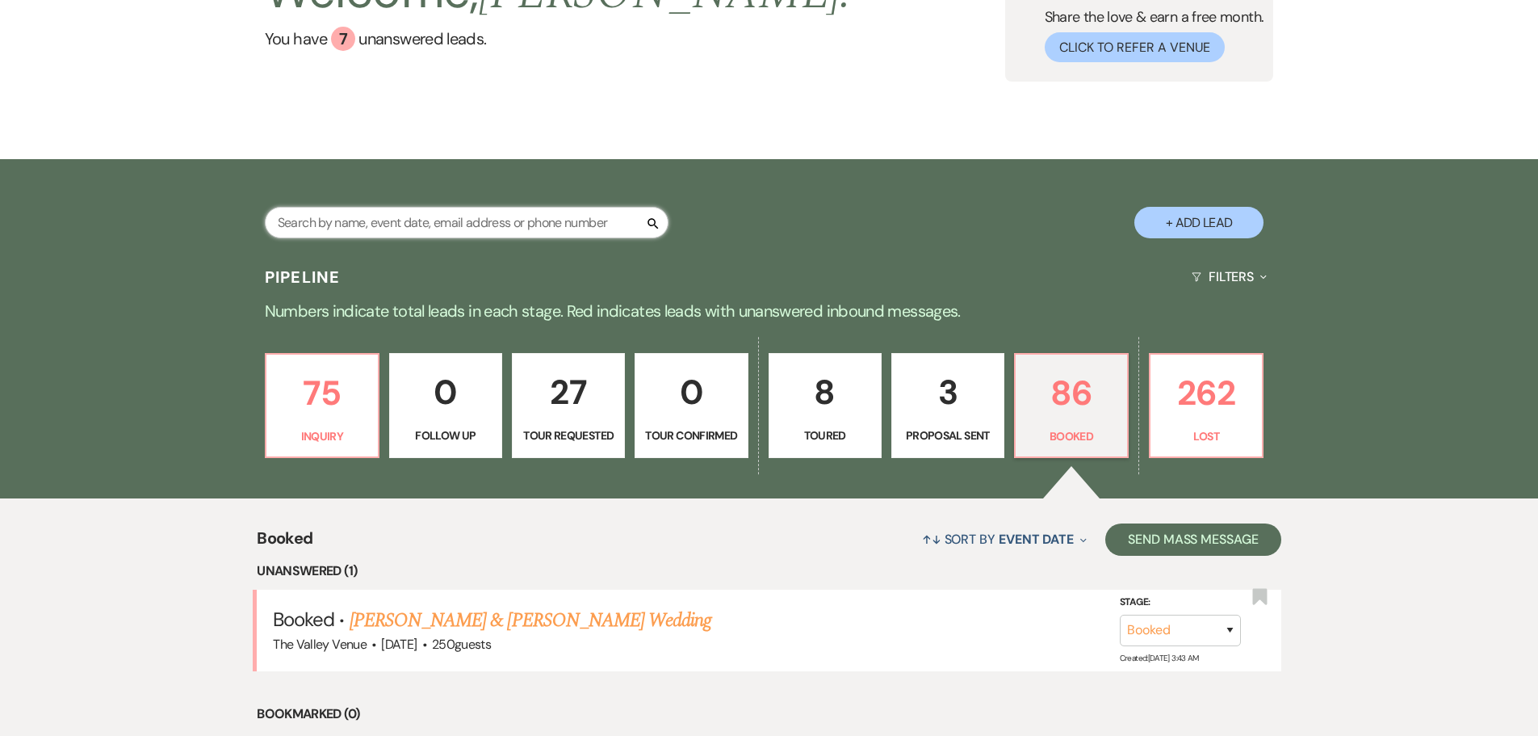
click at [405, 220] on input "text" at bounding box center [467, 222] width 404 height 31
type input "december"
